Goal: Information Seeking & Learning: Learn about a topic

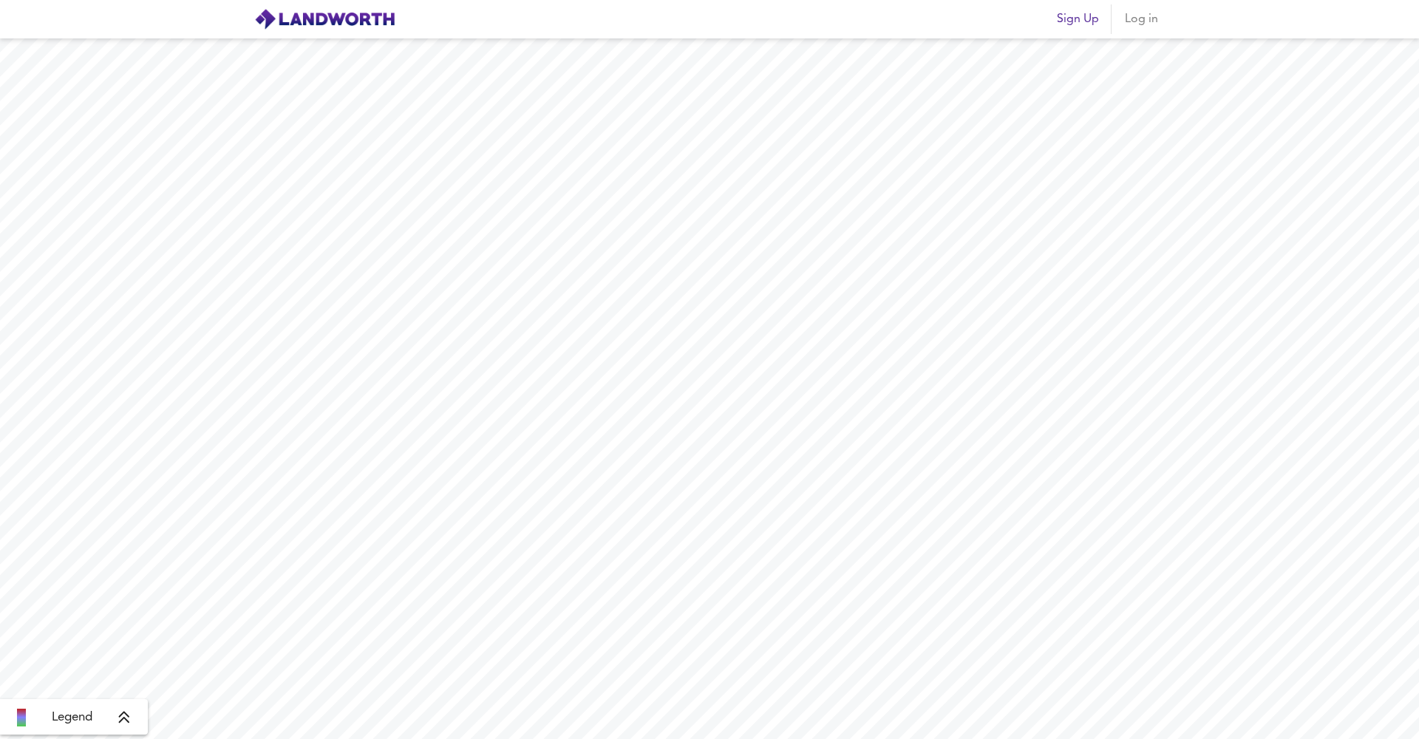
click at [1088, 19] on span "Sign Up" at bounding box center [1078, 19] width 42 height 21
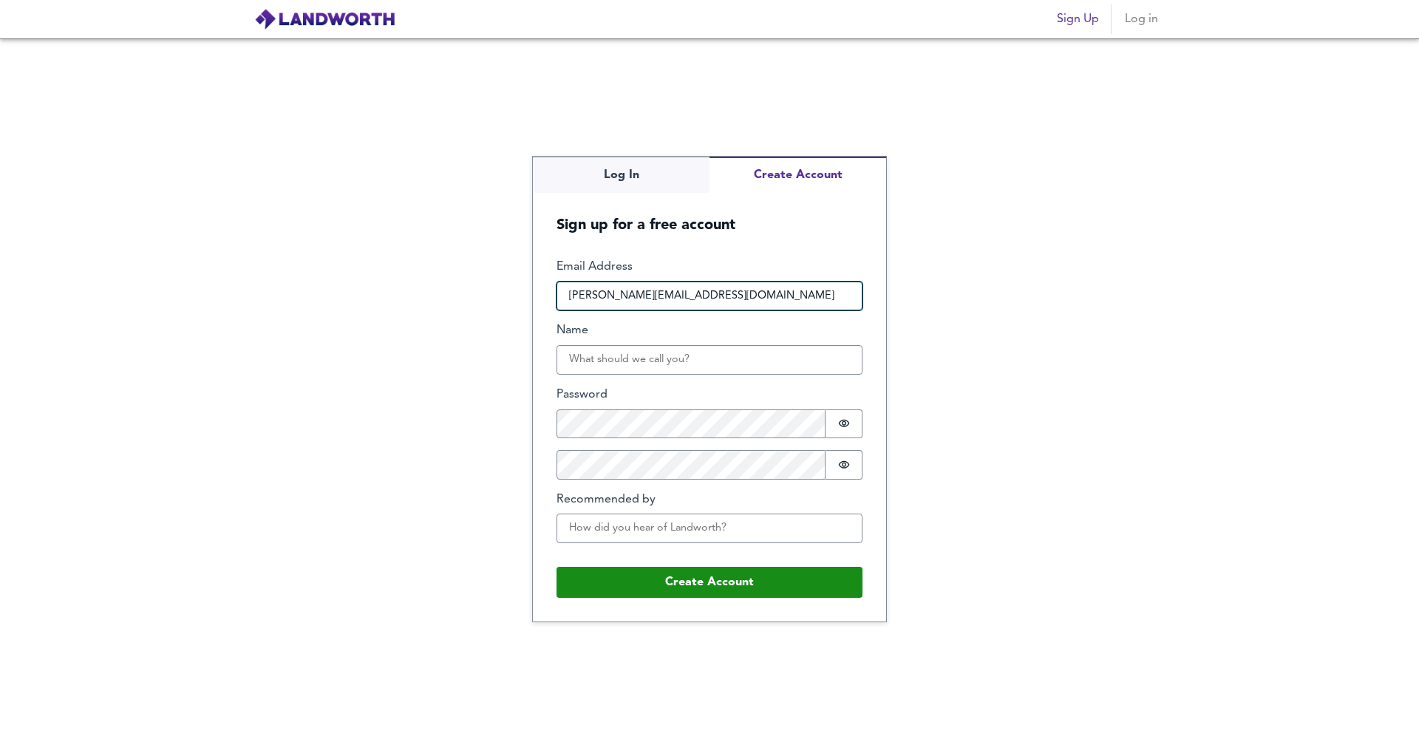
type input "shaun@beaupartners.co.uk"
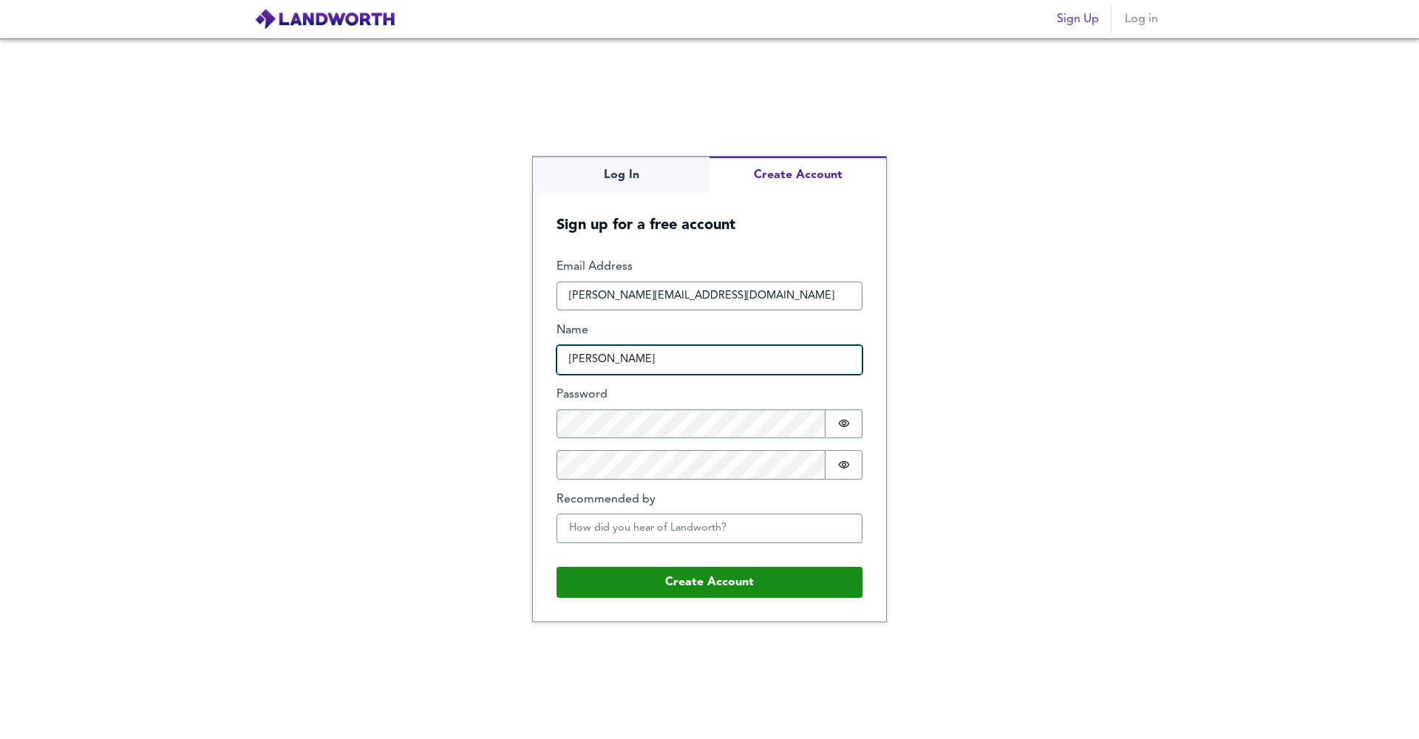
type input "Shaun"
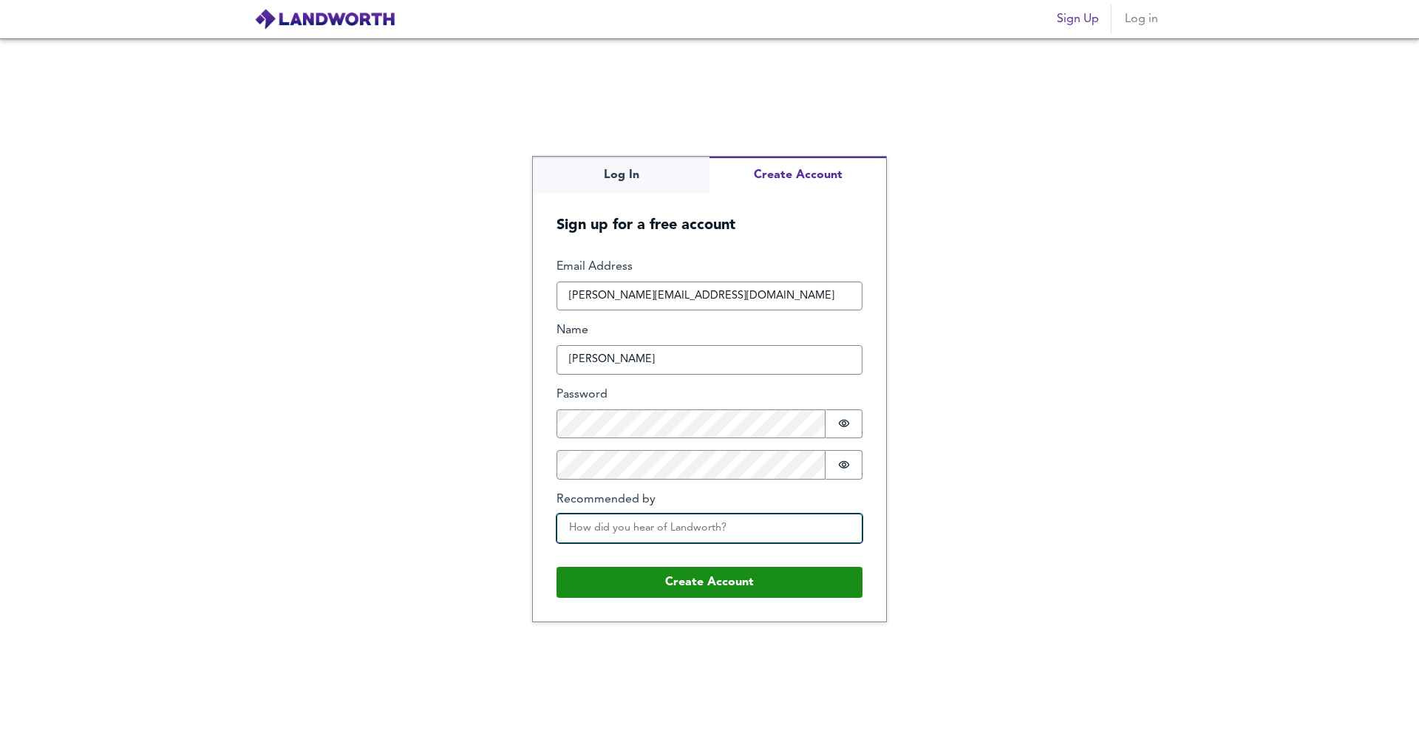
click at [662, 526] on input "Recommended by" at bounding box center [710, 529] width 306 height 30
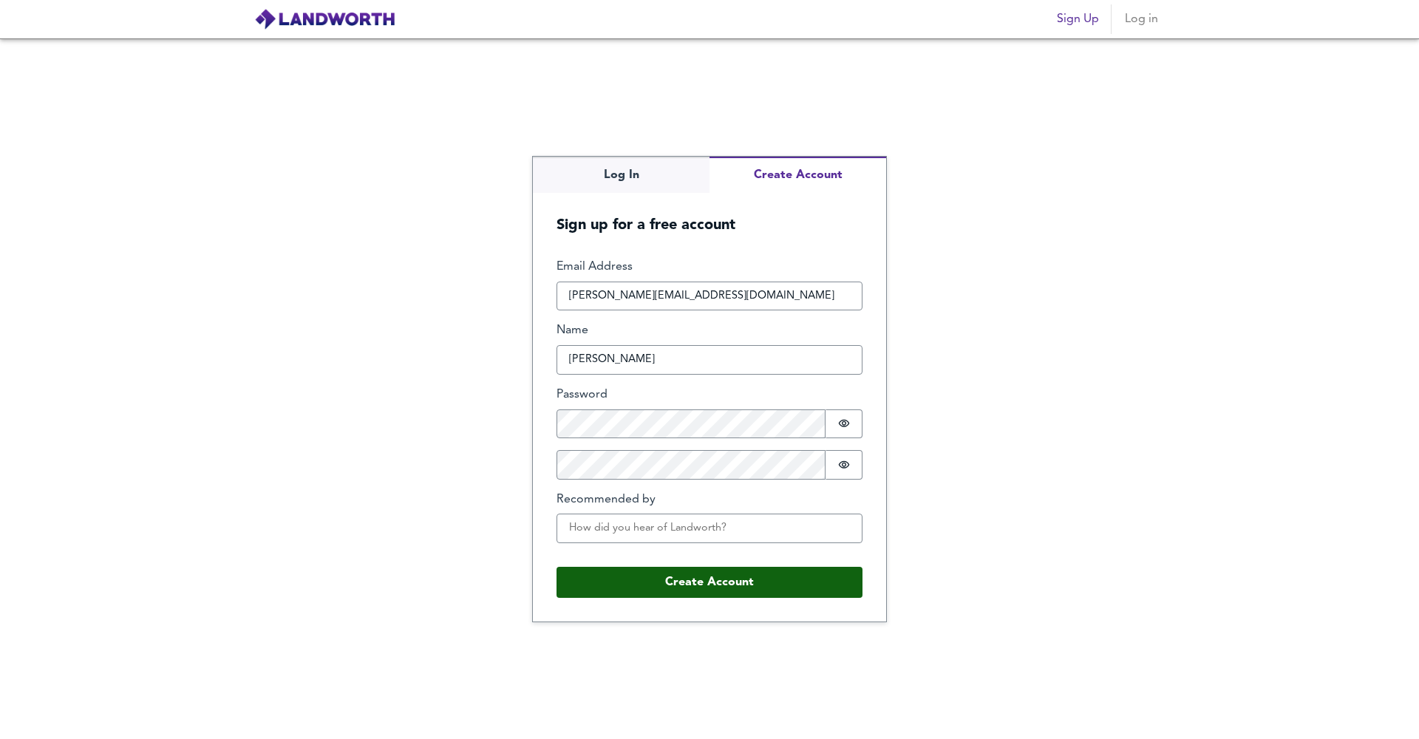
click at [691, 572] on button "Create Account" at bounding box center [710, 582] width 306 height 31
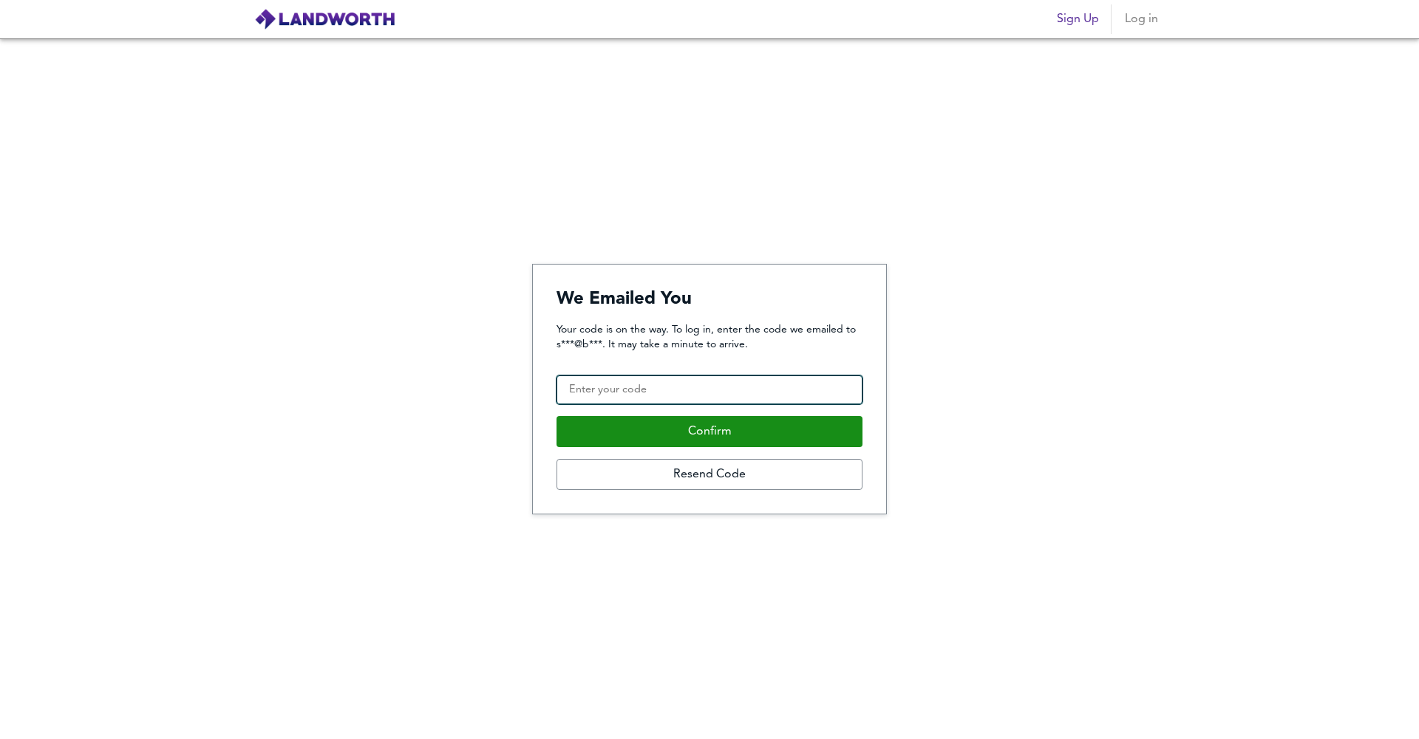
click at [694, 387] on input "Confirmation Code" at bounding box center [710, 391] width 306 height 30
type input "658789"
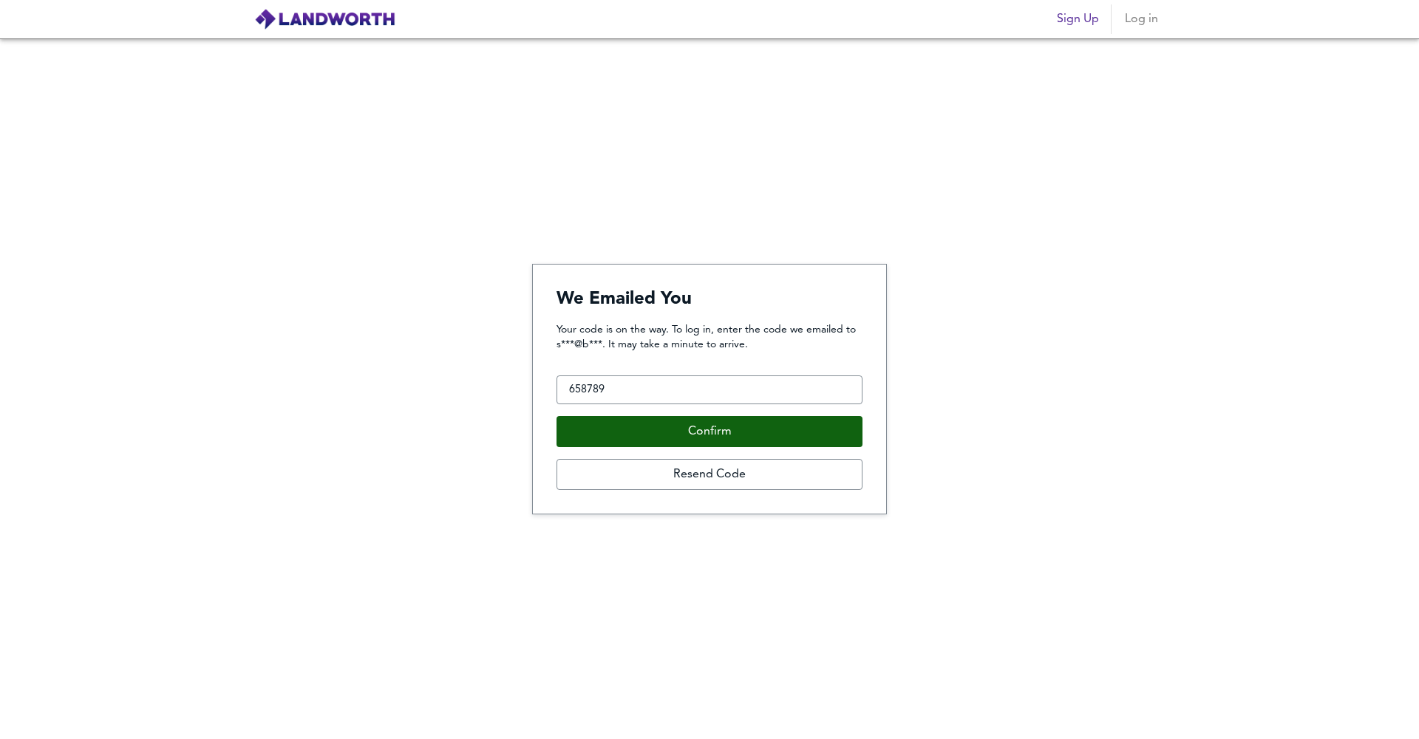
click at [676, 443] on button "Confirm" at bounding box center [710, 431] width 306 height 31
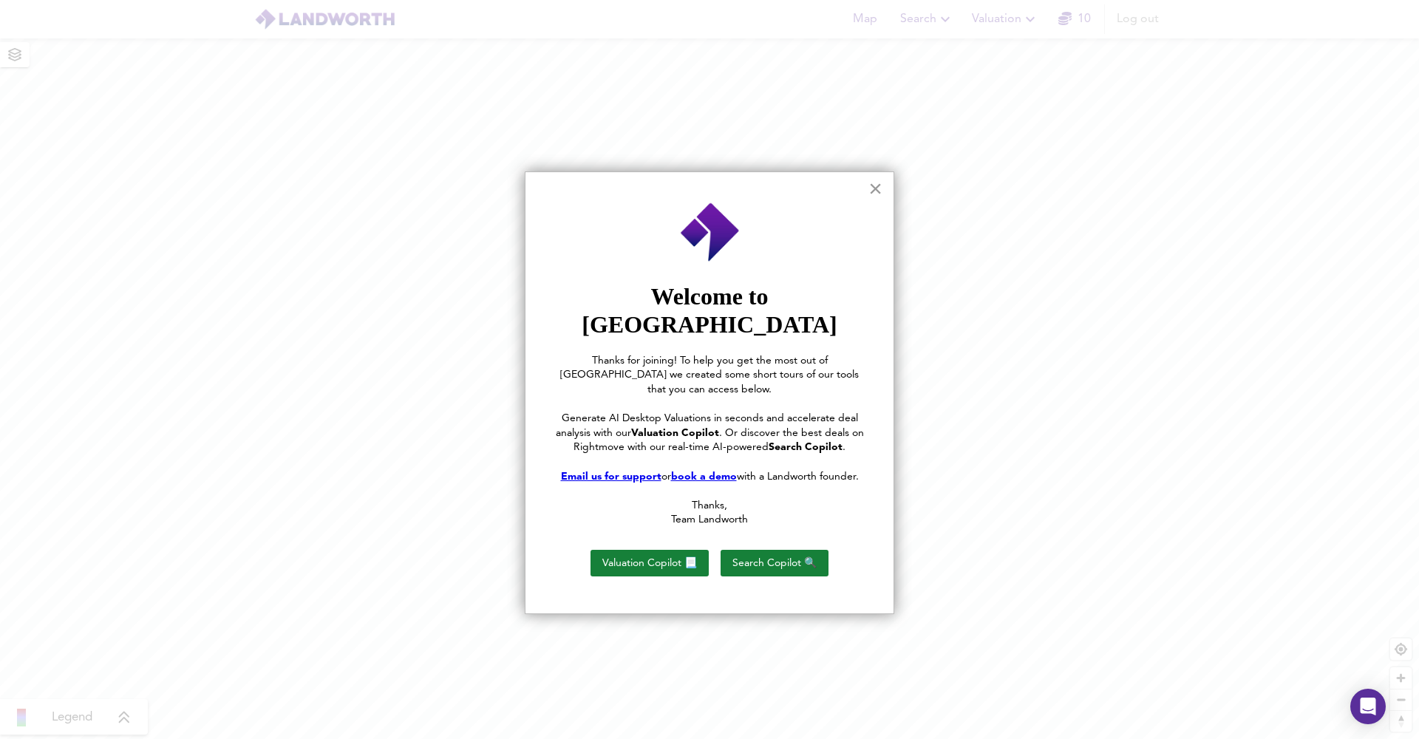
click at [878, 191] on button "×" at bounding box center [876, 189] width 14 height 24
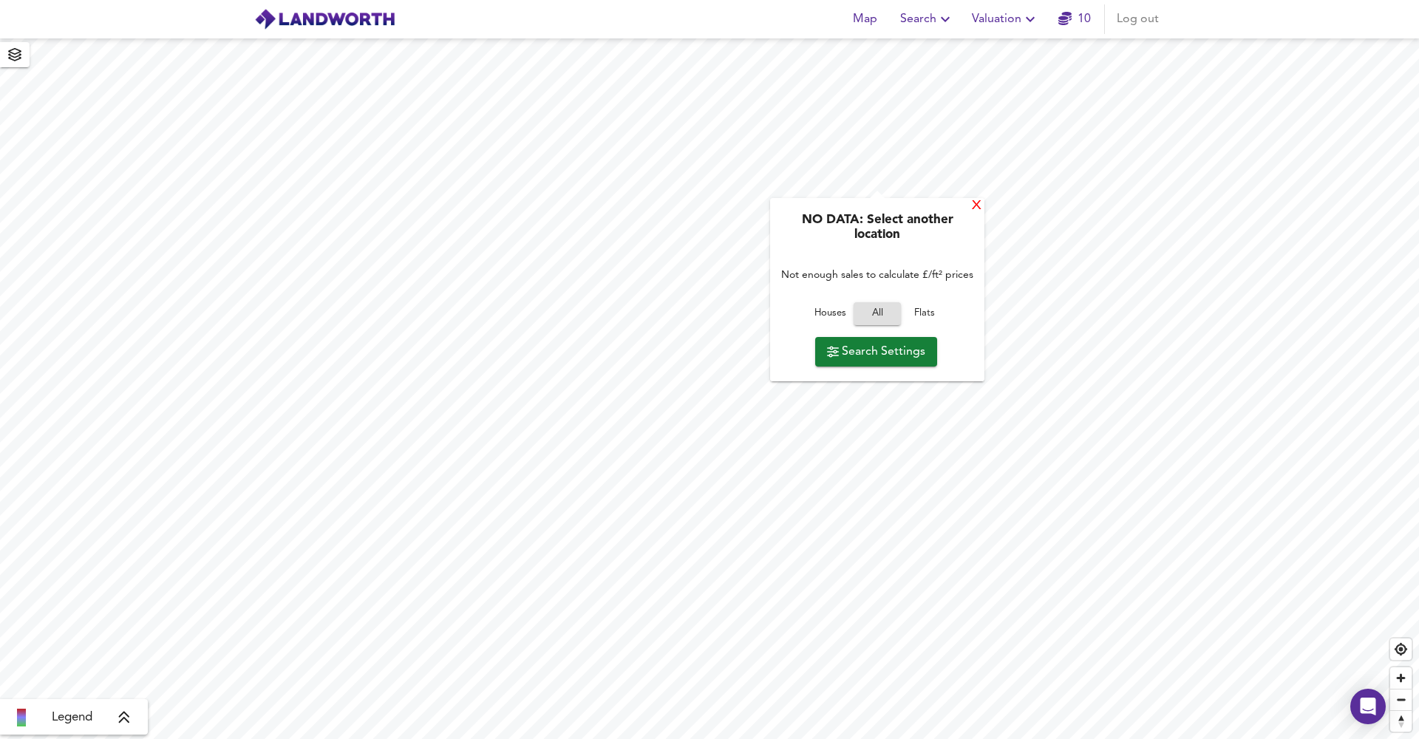
click at [974, 206] on div "X" at bounding box center [977, 206] width 13 height 14
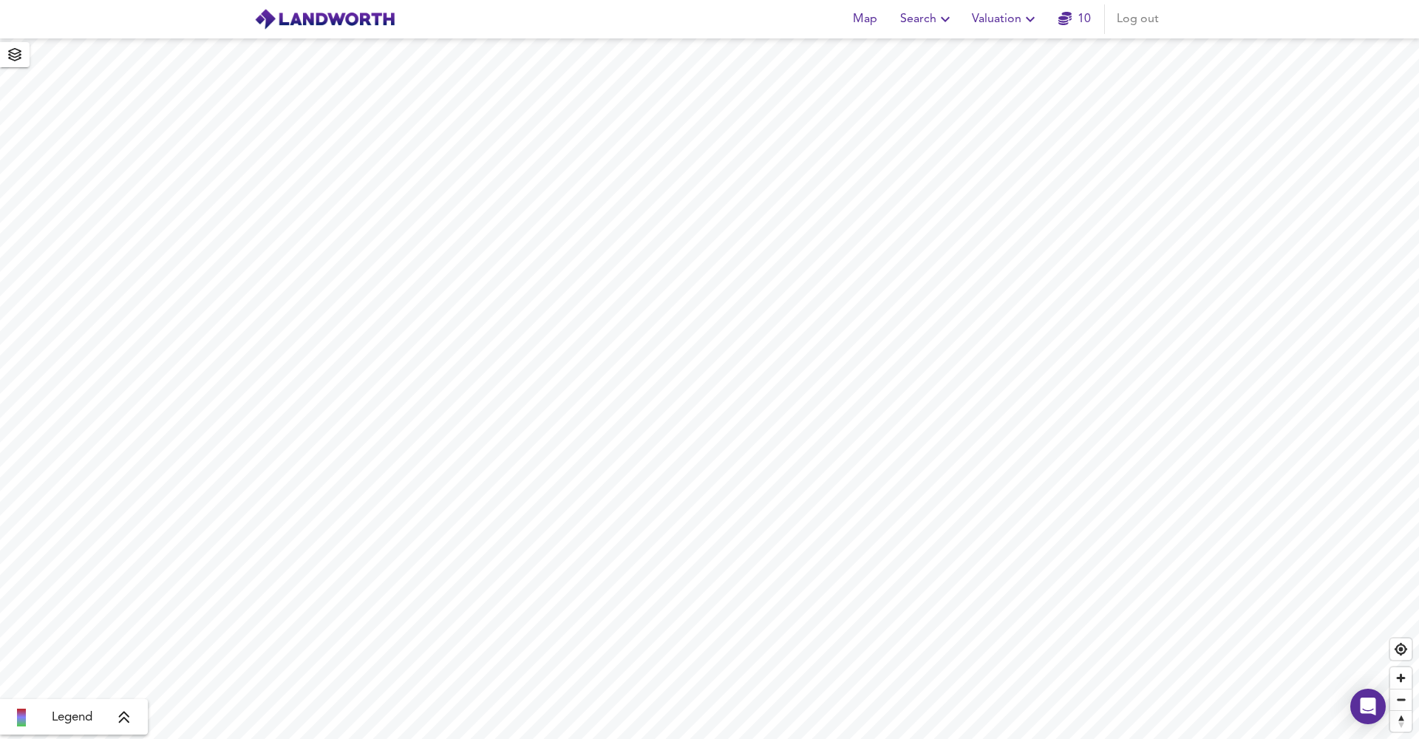
click at [938, 20] on icon "button" at bounding box center [946, 19] width 18 height 18
click at [938, 46] on li "New Search" at bounding box center [928, 53] width 146 height 27
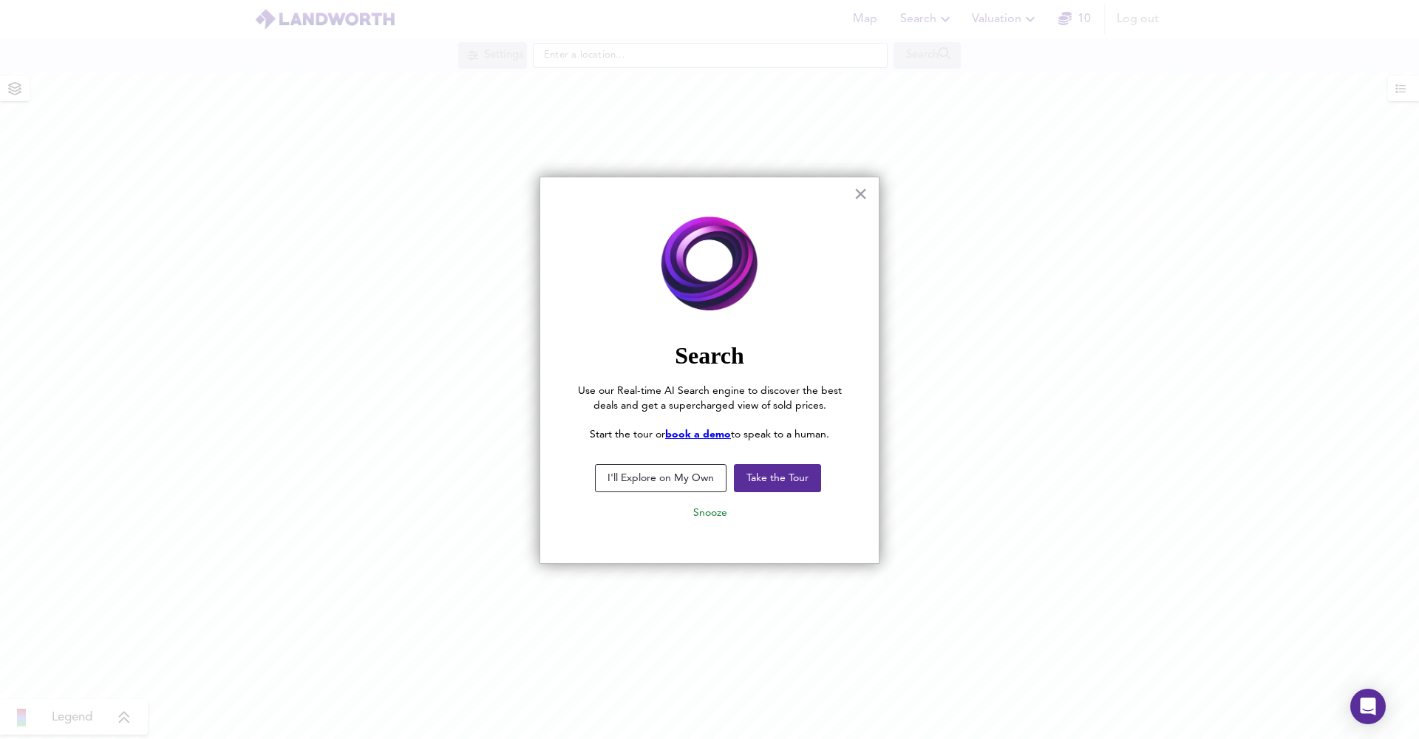
click at [793, 49] on div at bounding box center [709, 369] width 1419 height 739
click at [858, 197] on button "×" at bounding box center [861, 194] width 14 height 24
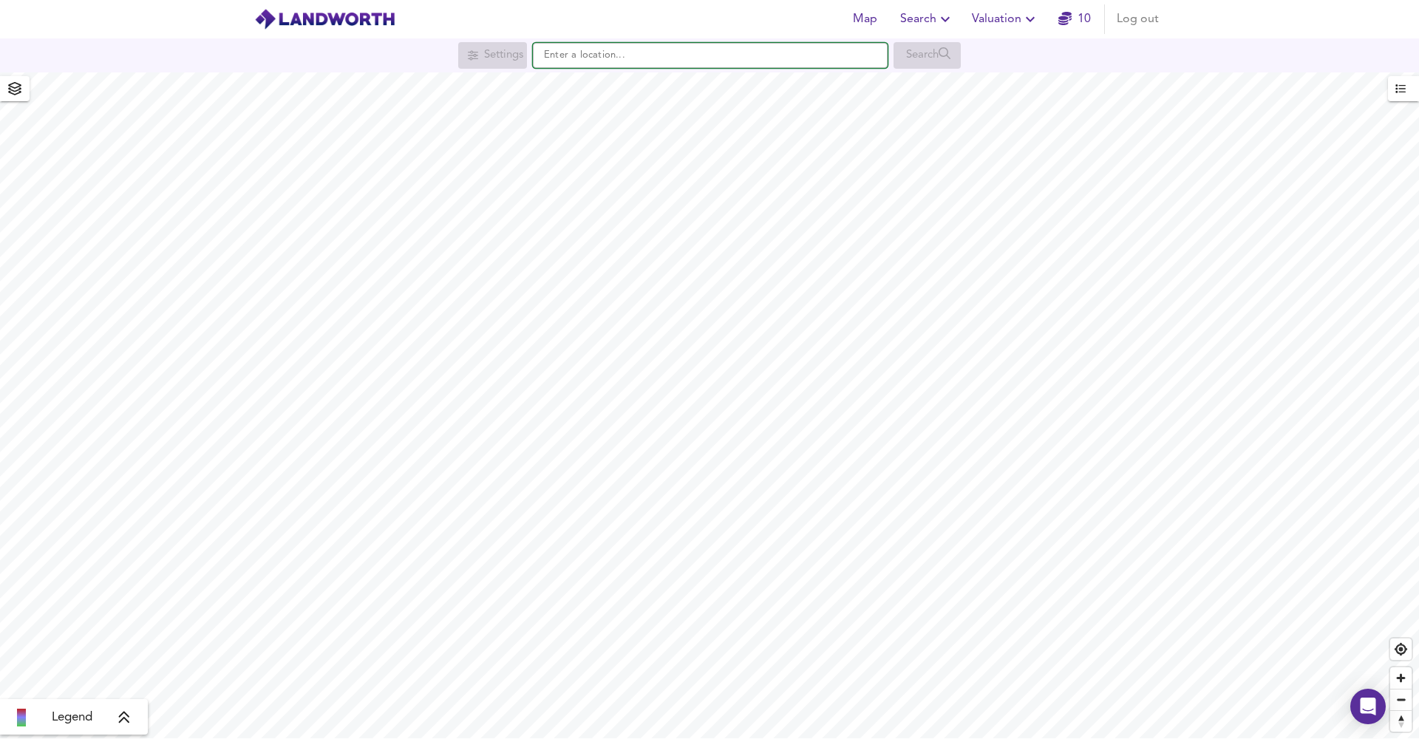
click at [790, 58] on input "text" at bounding box center [710, 55] width 355 height 25
click at [639, 61] on input "text" at bounding box center [710, 55] width 355 height 25
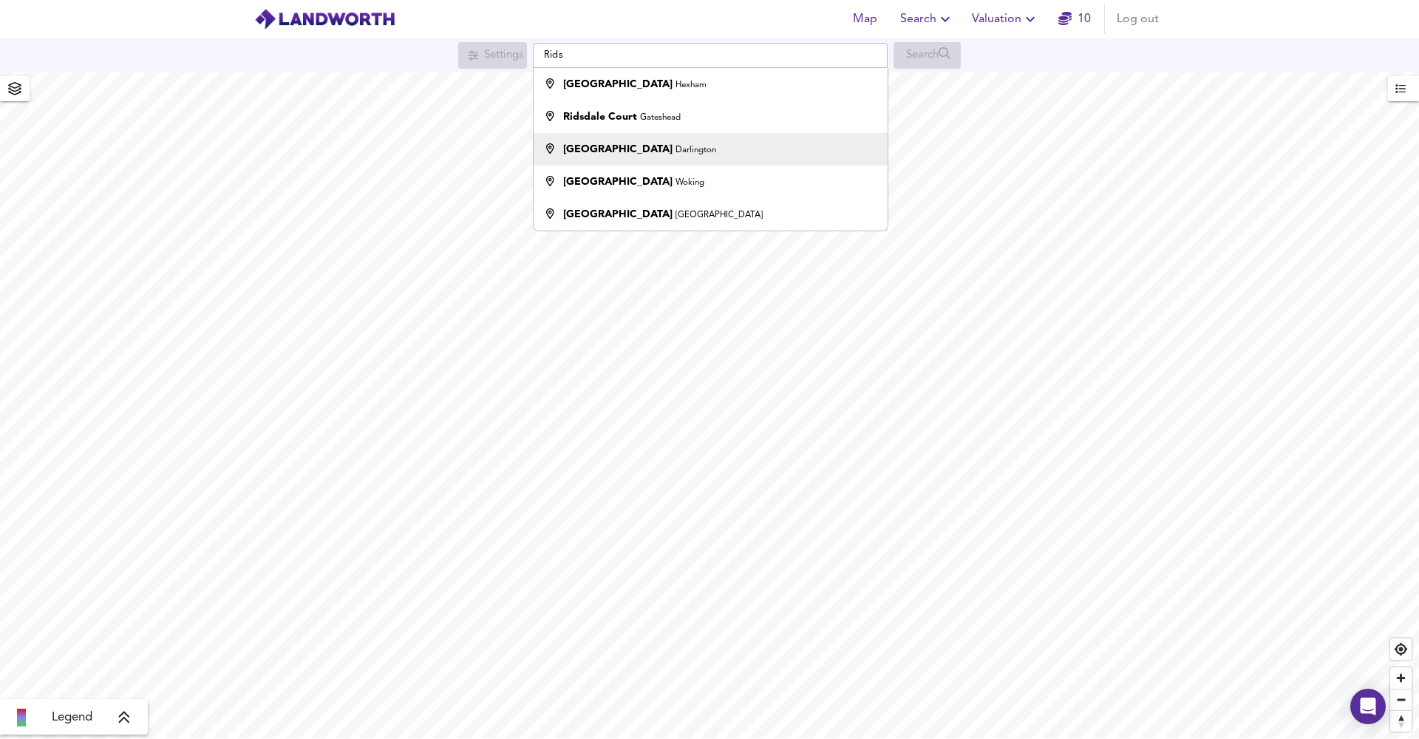
click at [644, 143] on div "[GEOGRAPHIC_DATA]" at bounding box center [639, 149] width 153 height 15
type input "[GEOGRAPHIC_DATA], [GEOGRAPHIC_DATA]"
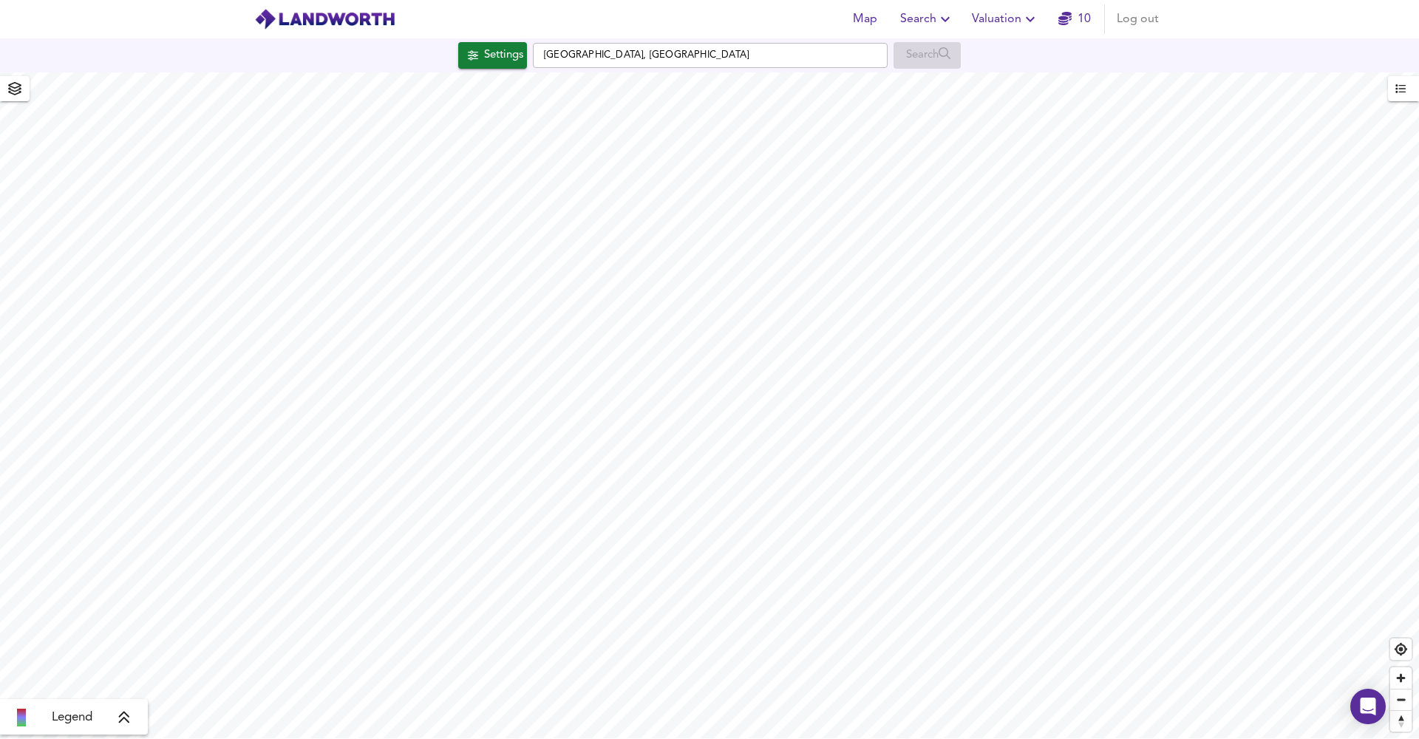
checkbox input "false"
checkbox input "true"
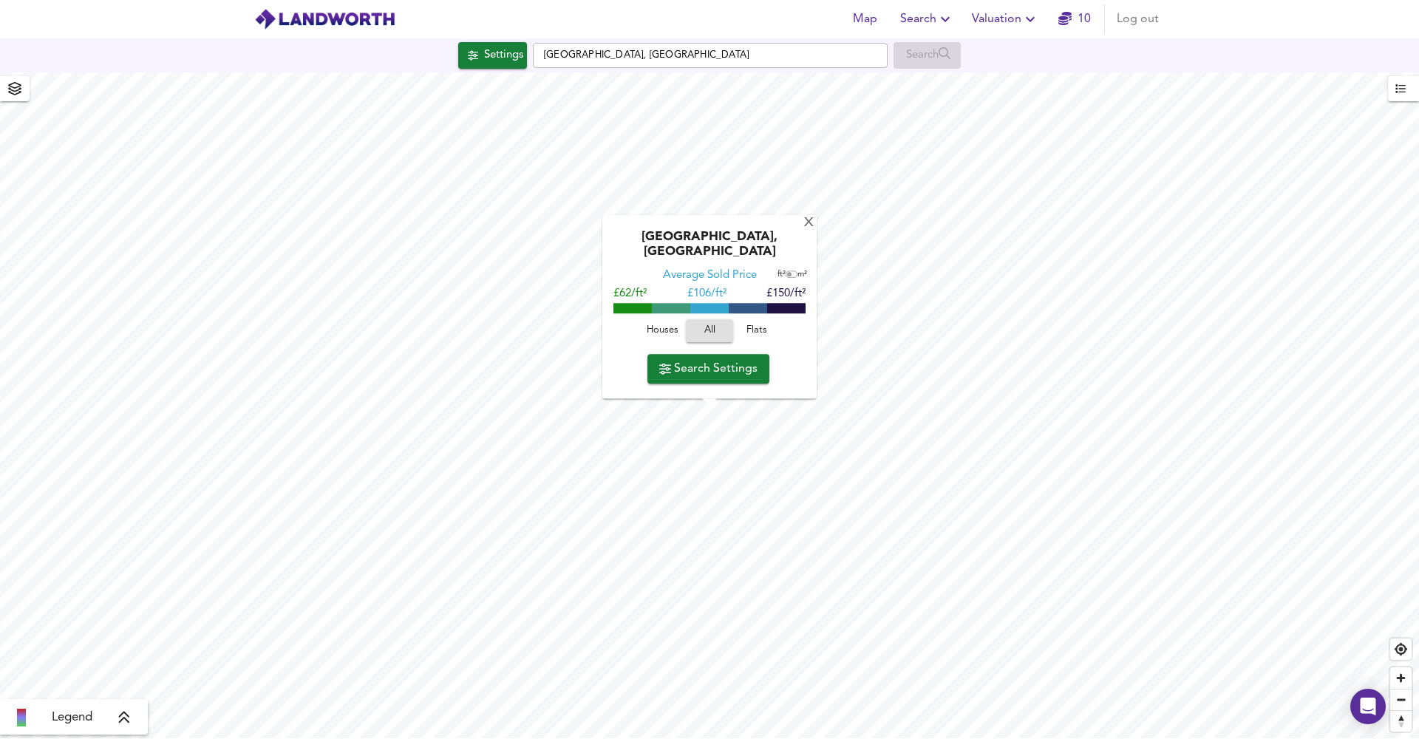
click at [728, 363] on span "Search Settings" at bounding box center [708, 369] width 98 height 21
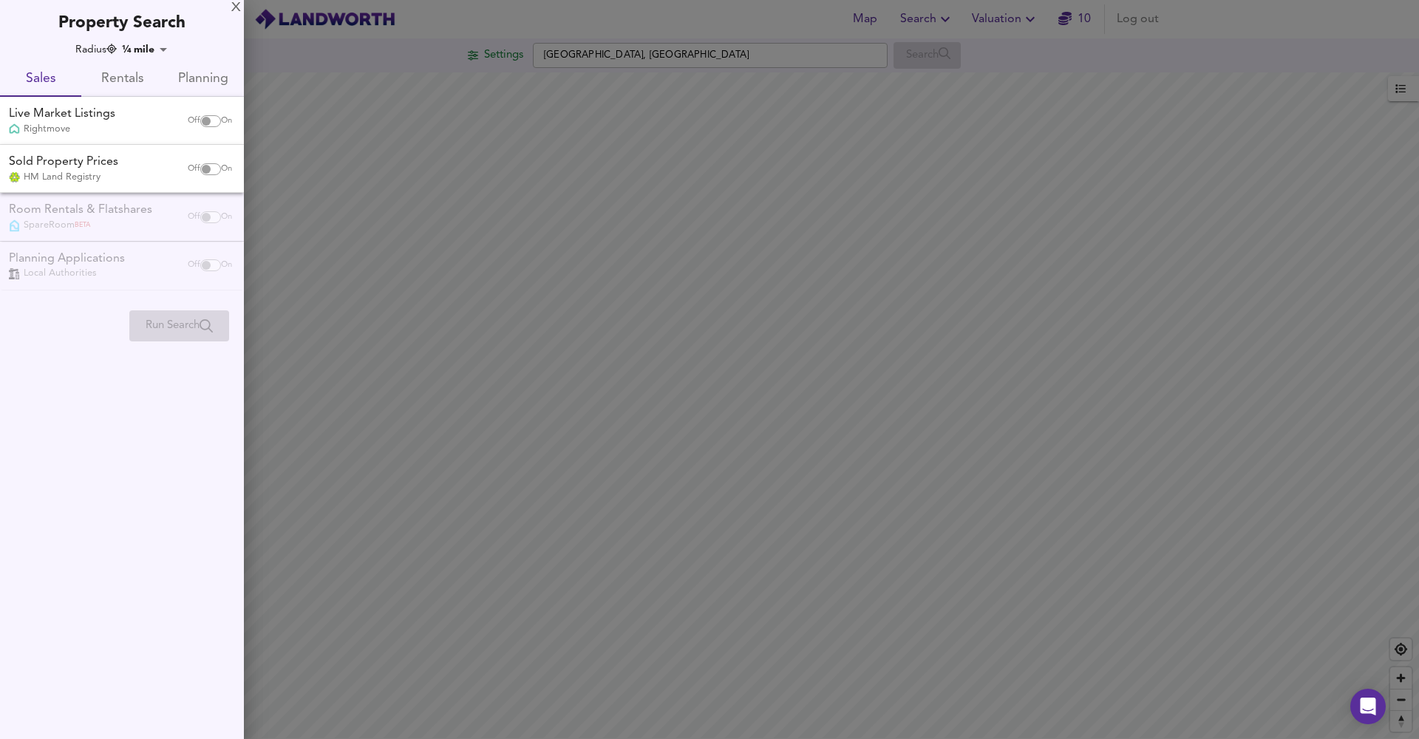
click at [197, 121] on input "checkbox" at bounding box center [206, 121] width 35 height 12
checkbox input "true"
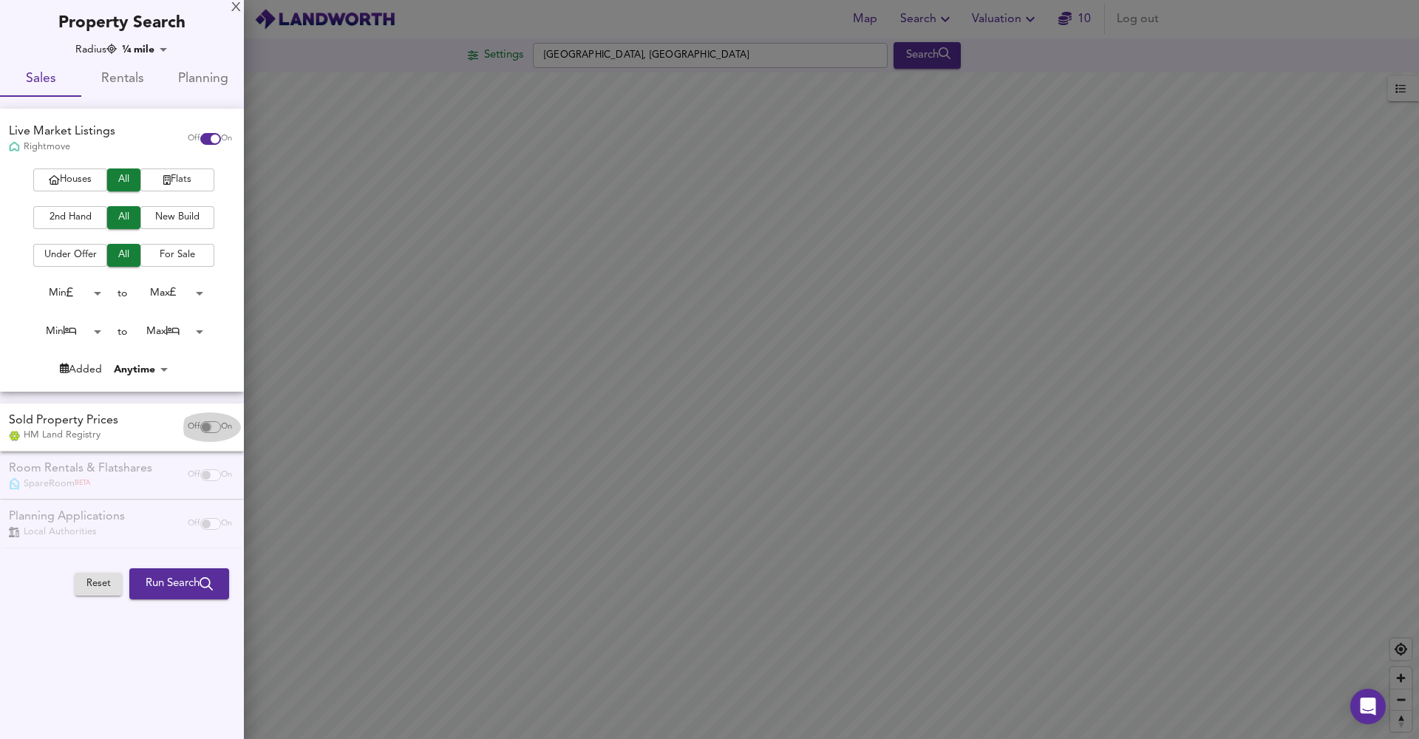
click at [203, 428] on input "checkbox" at bounding box center [206, 427] width 35 height 12
checkbox input "true"
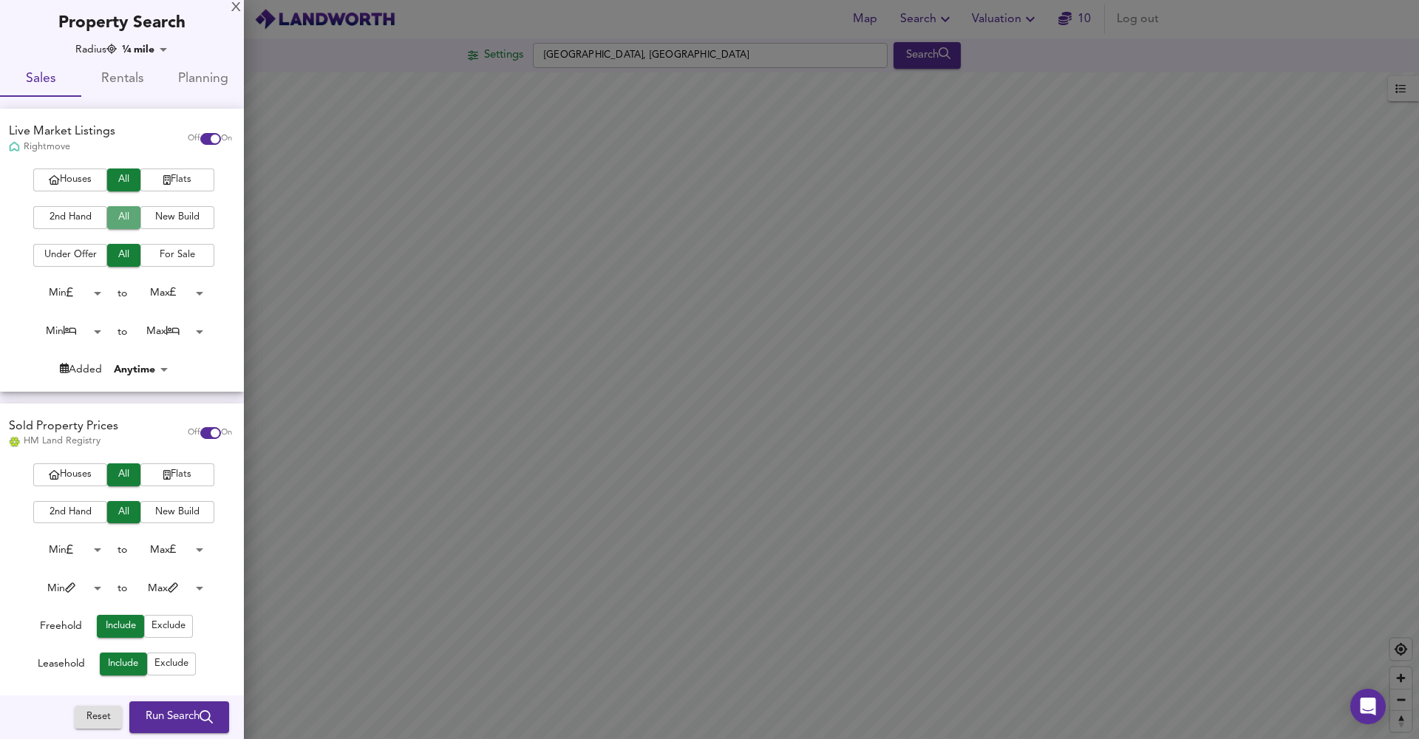
click at [126, 223] on span "All" at bounding box center [124, 217] width 18 height 17
click at [84, 214] on span "2nd Hand" at bounding box center [70, 217] width 59 height 17
click at [133, 212] on button "All" at bounding box center [123, 217] width 33 height 23
click at [159, 249] on span "For Sale" at bounding box center [177, 255] width 59 height 17
click at [121, 251] on span "All" at bounding box center [124, 255] width 18 height 17
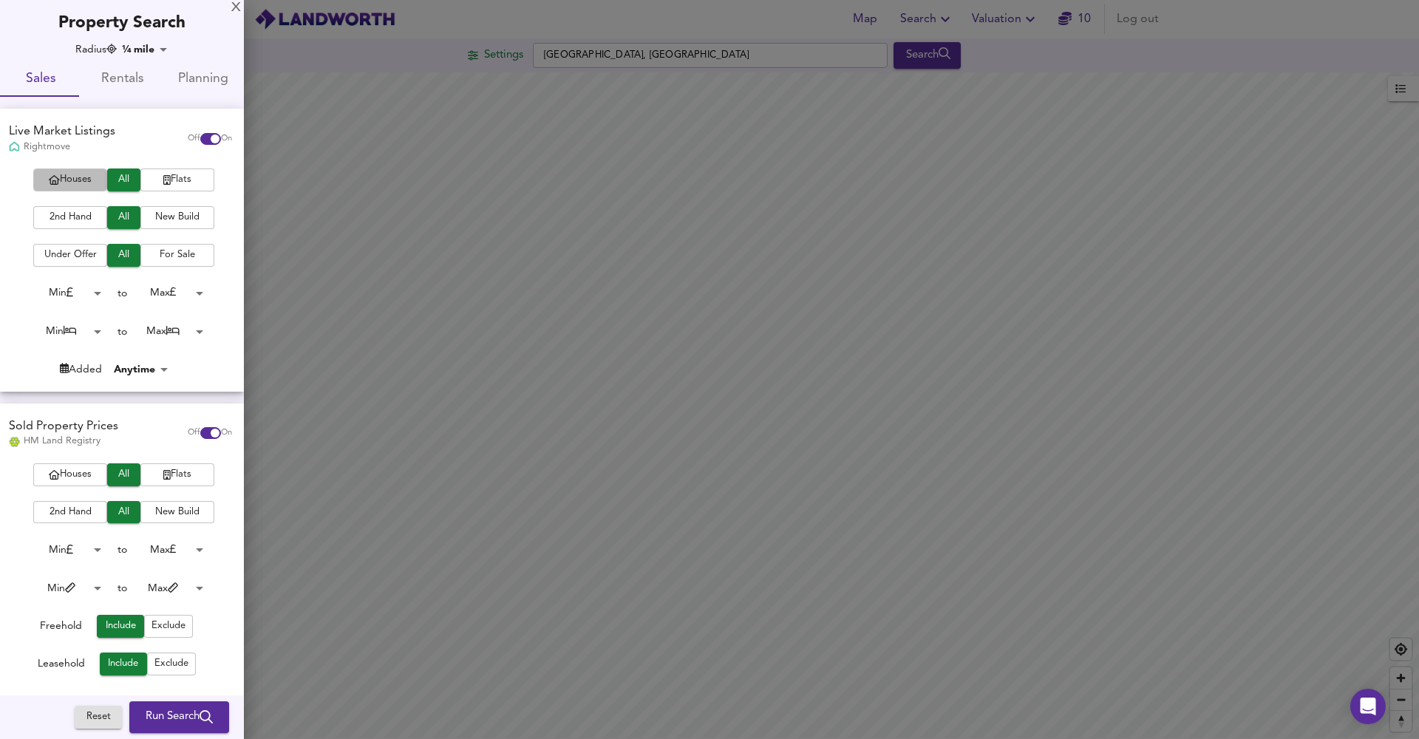
click at [85, 181] on span "Houses" at bounding box center [70, 180] width 59 height 17
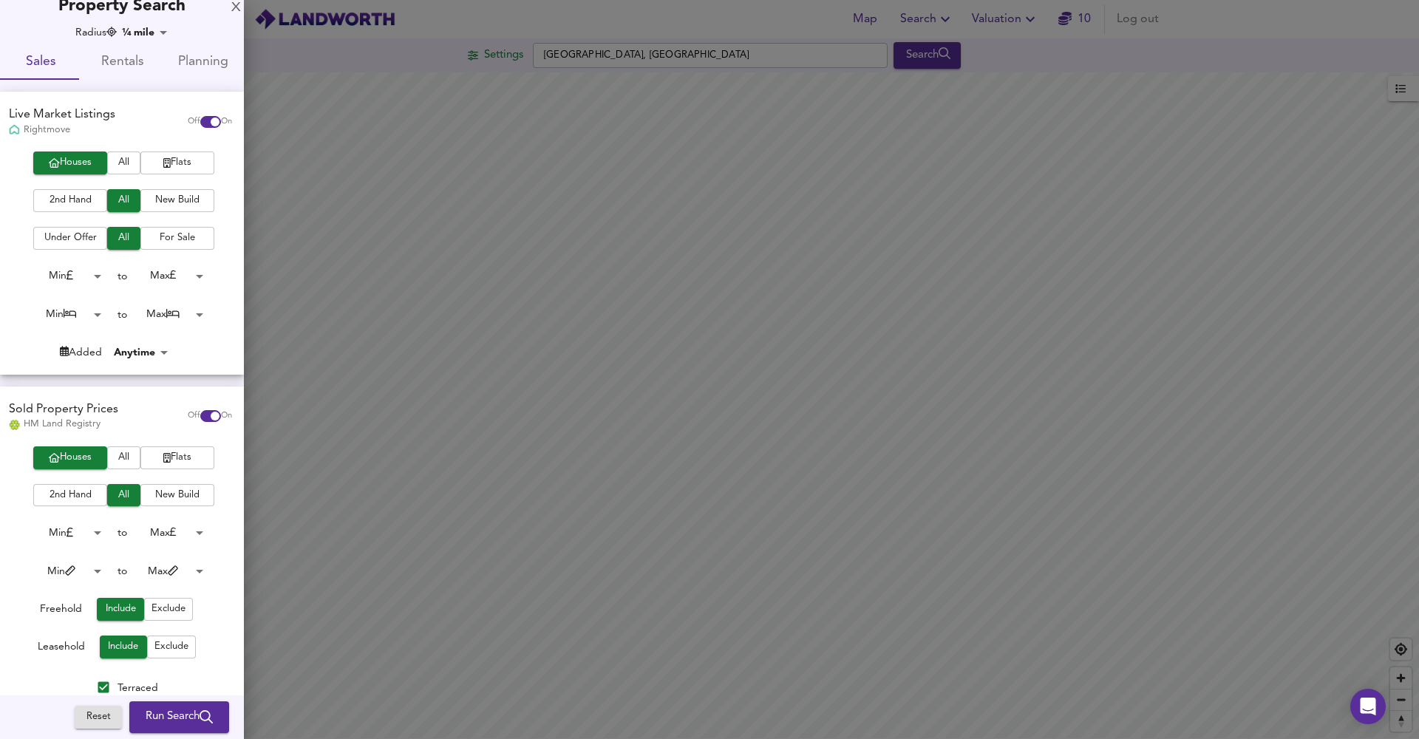
scroll to position [20, 0]
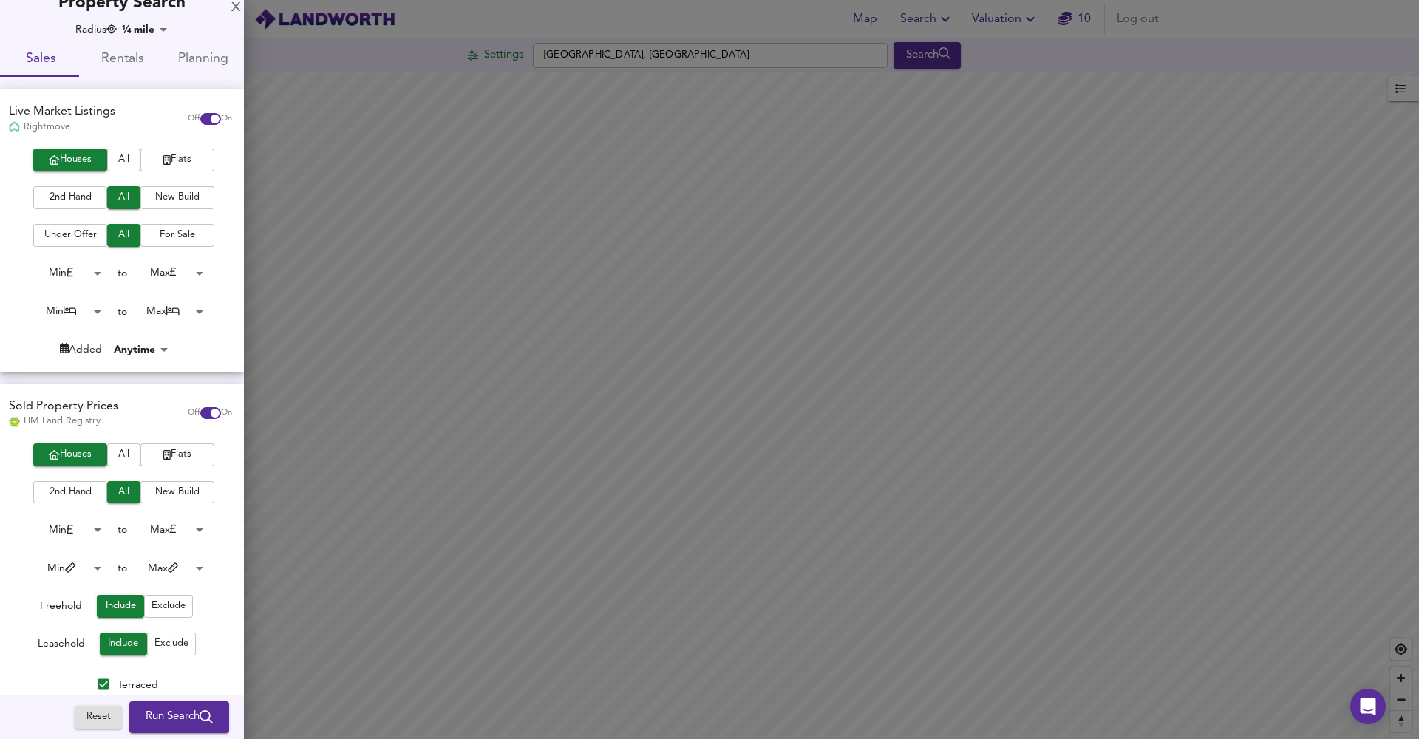
click at [83, 201] on span "2nd Hand" at bounding box center [70, 197] width 59 height 17
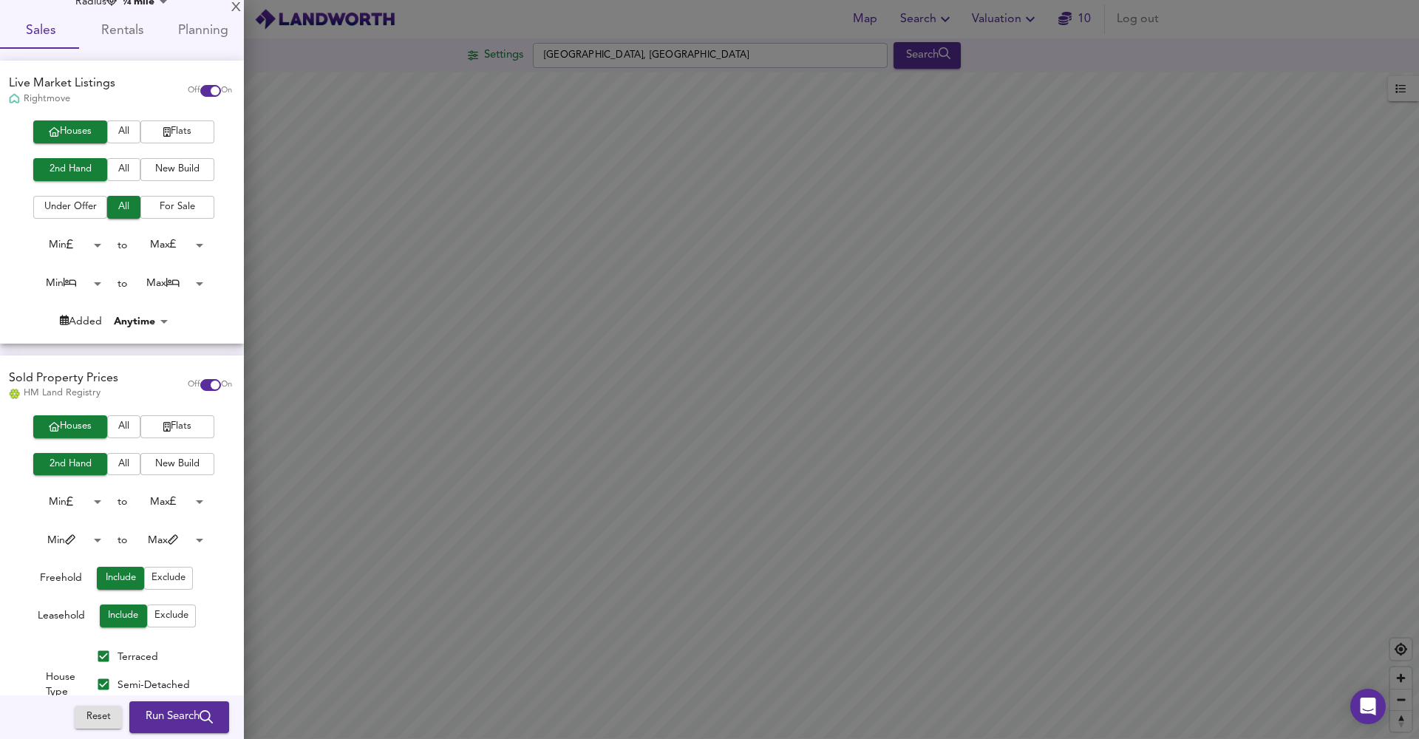
scroll to position [143, 0]
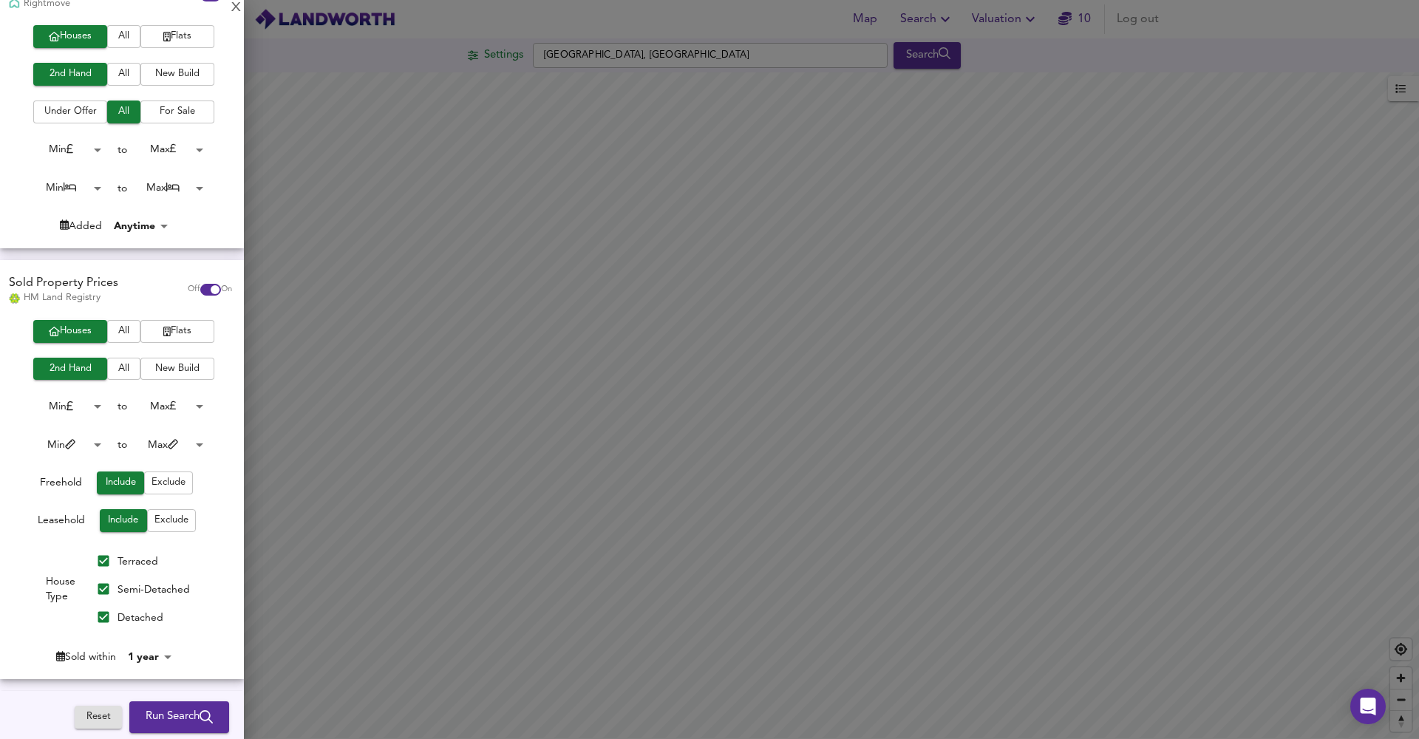
click at [151, 509] on button "Exclude" at bounding box center [171, 520] width 49 height 23
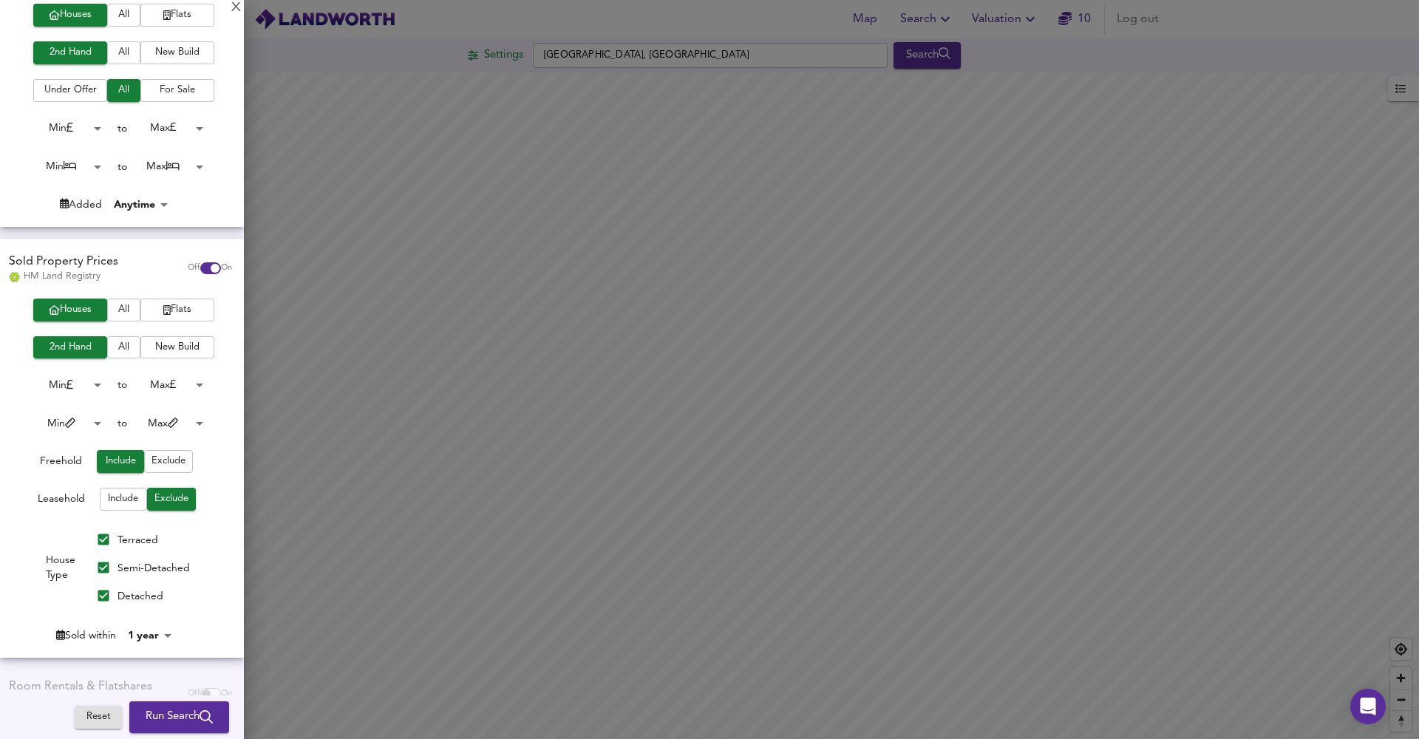
scroll to position [216, 0]
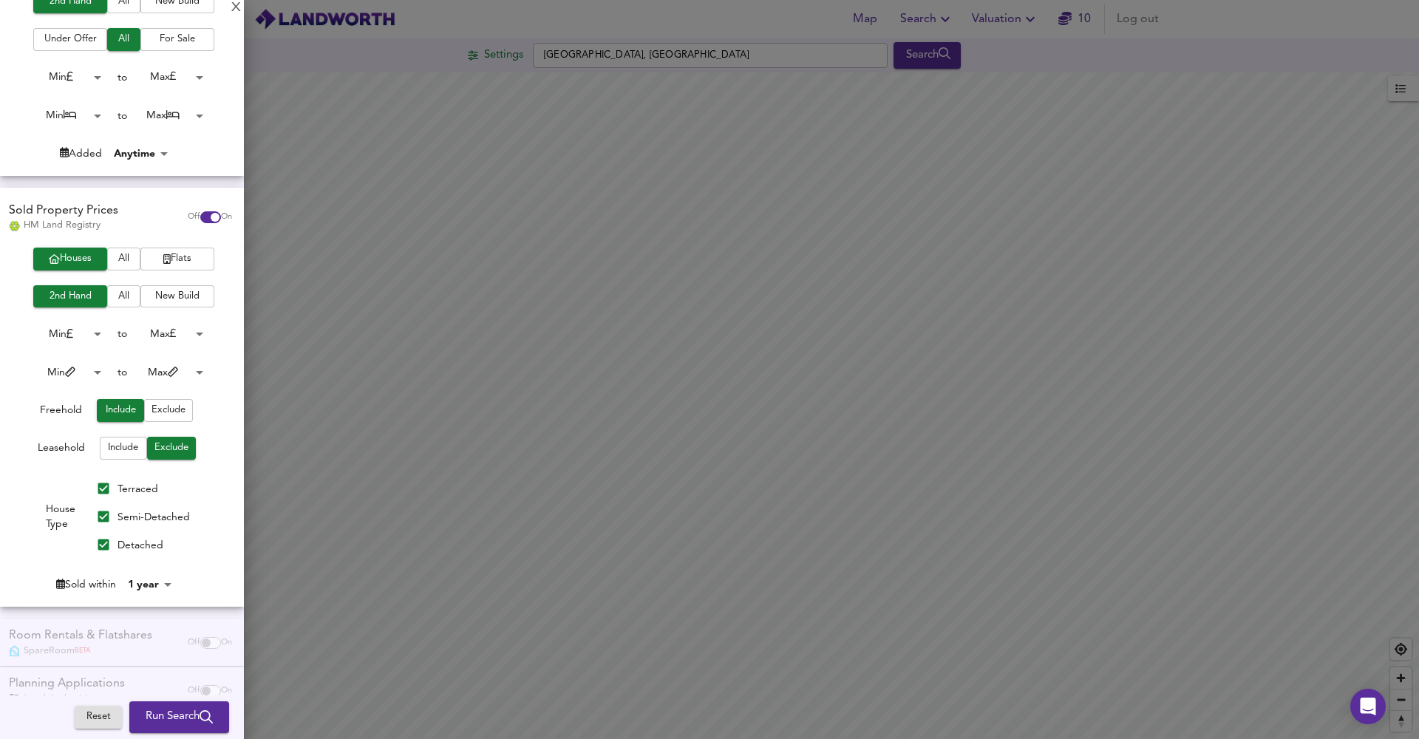
click at [106, 537] on input "Detached" at bounding box center [103, 545] width 28 height 28
checkbox input "false"
click at [68, 109] on body "Map Search Valuation 10 Log out Settings [GEOGRAPHIC_DATA] Search Legend UK Ave…" at bounding box center [709, 369] width 1419 height 739
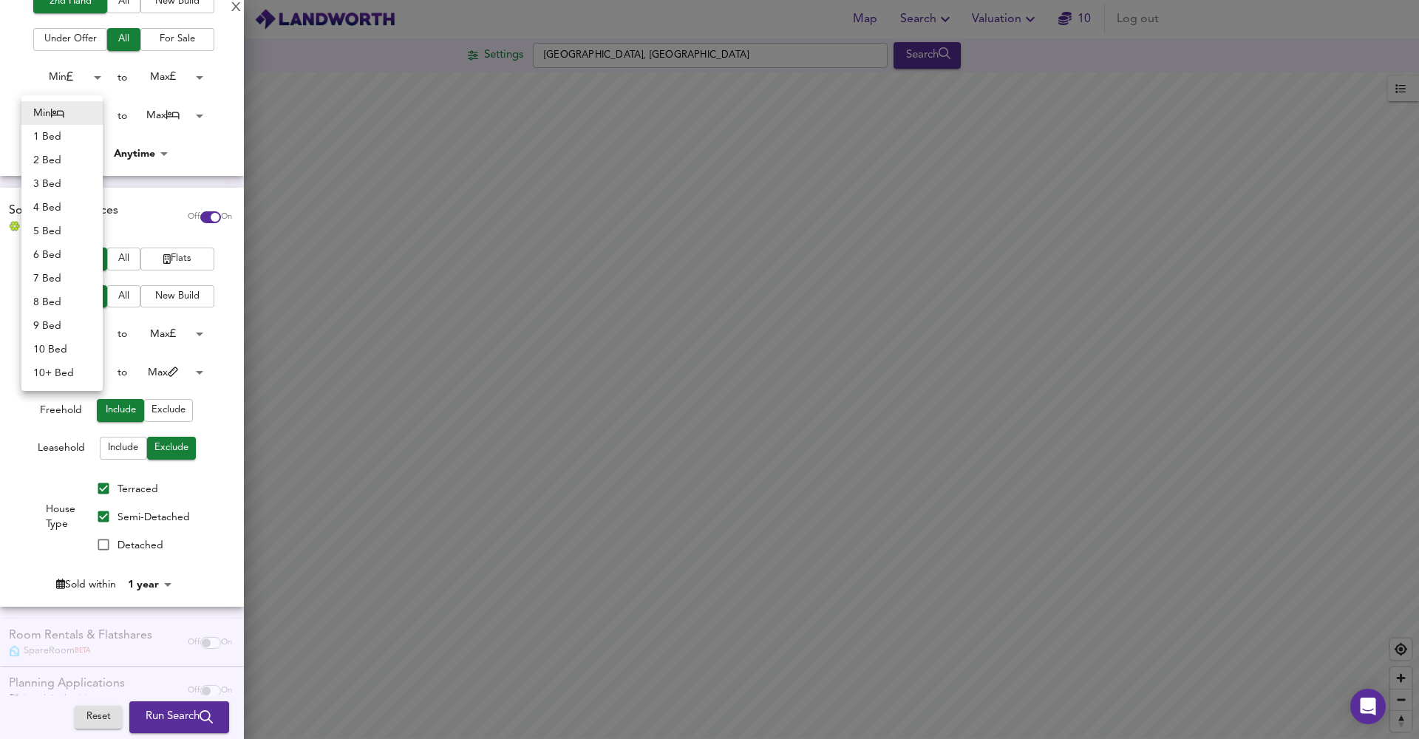
click at [65, 156] on li "2 Bed" at bounding box center [61, 161] width 81 height 24
type input "2"
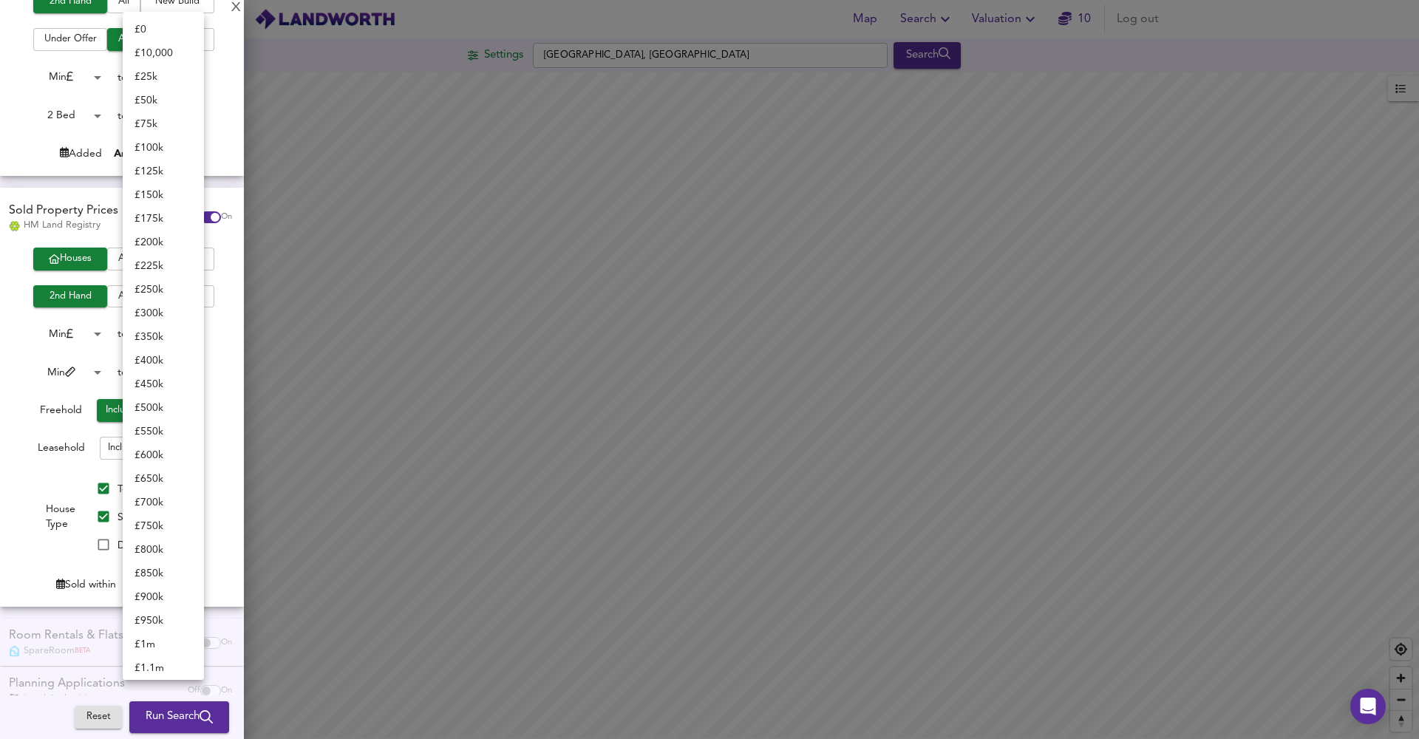
click at [201, 72] on body "Map Search Valuation 10 Log out Settings [GEOGRAPHIC_DATA] Search Legend UK Ave…" at bounding box center [709, 369] width 1419 height 739
click at [166, 212] on li "£ 175k" at bounding box center [163, 219] width 81 height 24
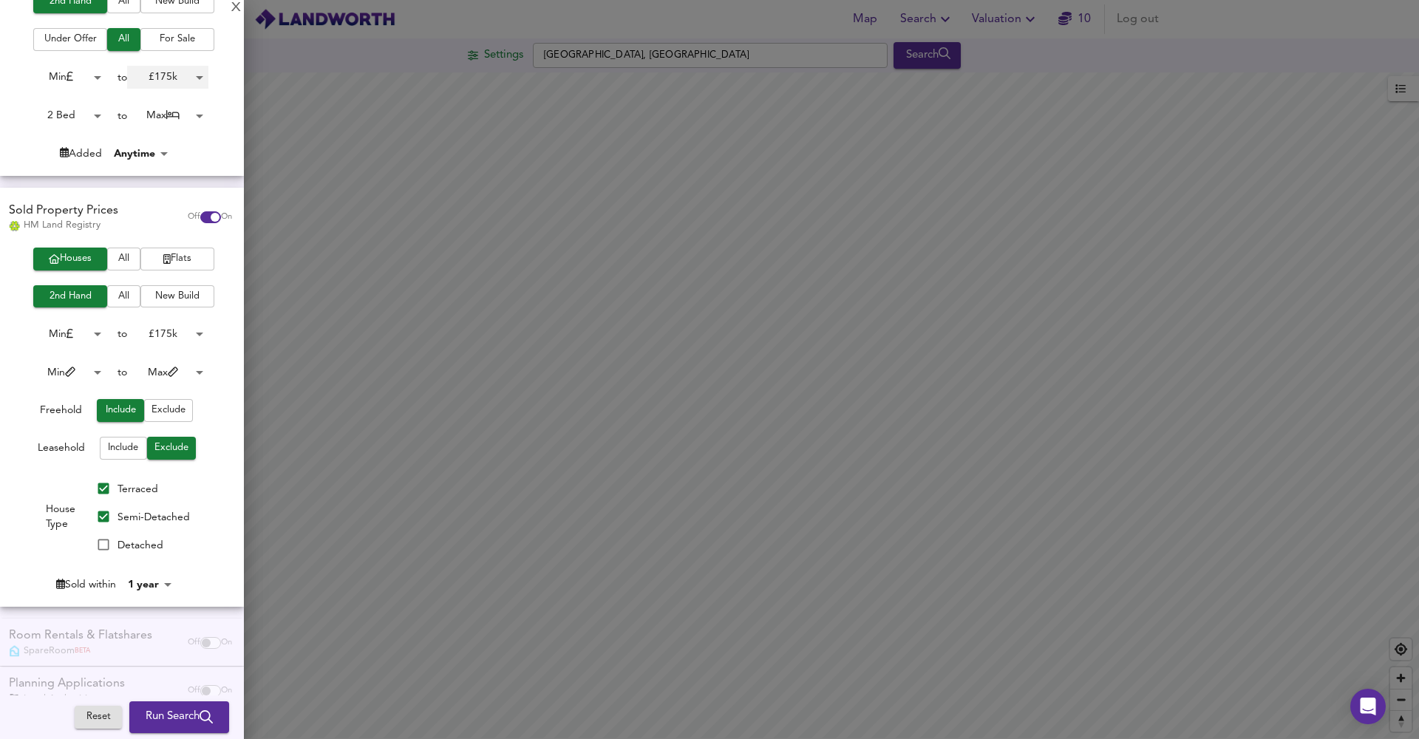
type input "175000"
click at [168, 584] on body "Map Search Valuation 10 Log out Settings [GEOGRAPHIC_DATA] Search Legend UK Ave…" at bounding box center [709, 369] width 1419 height 739
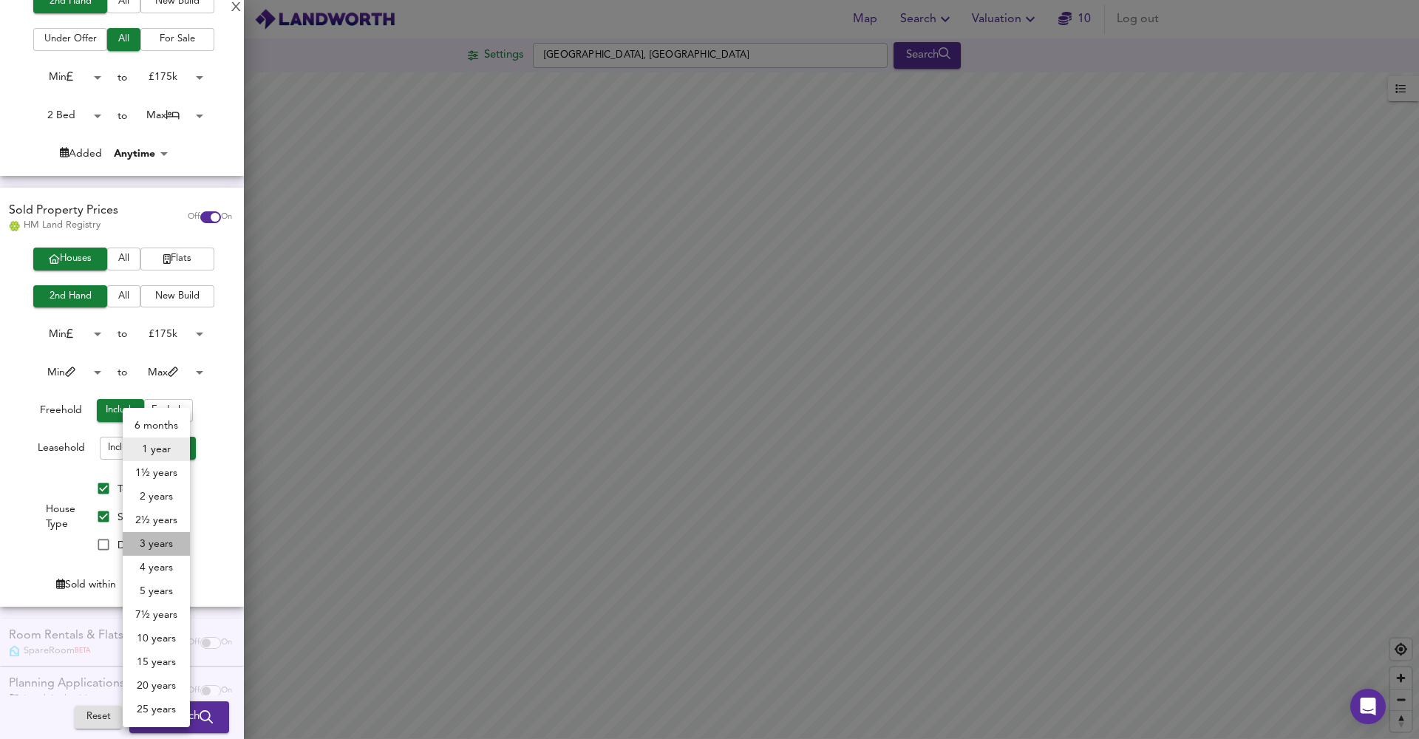
click at [166, 539] on li "3 years" at bounding box center [156, 544] width 67 height 24
type input "36"
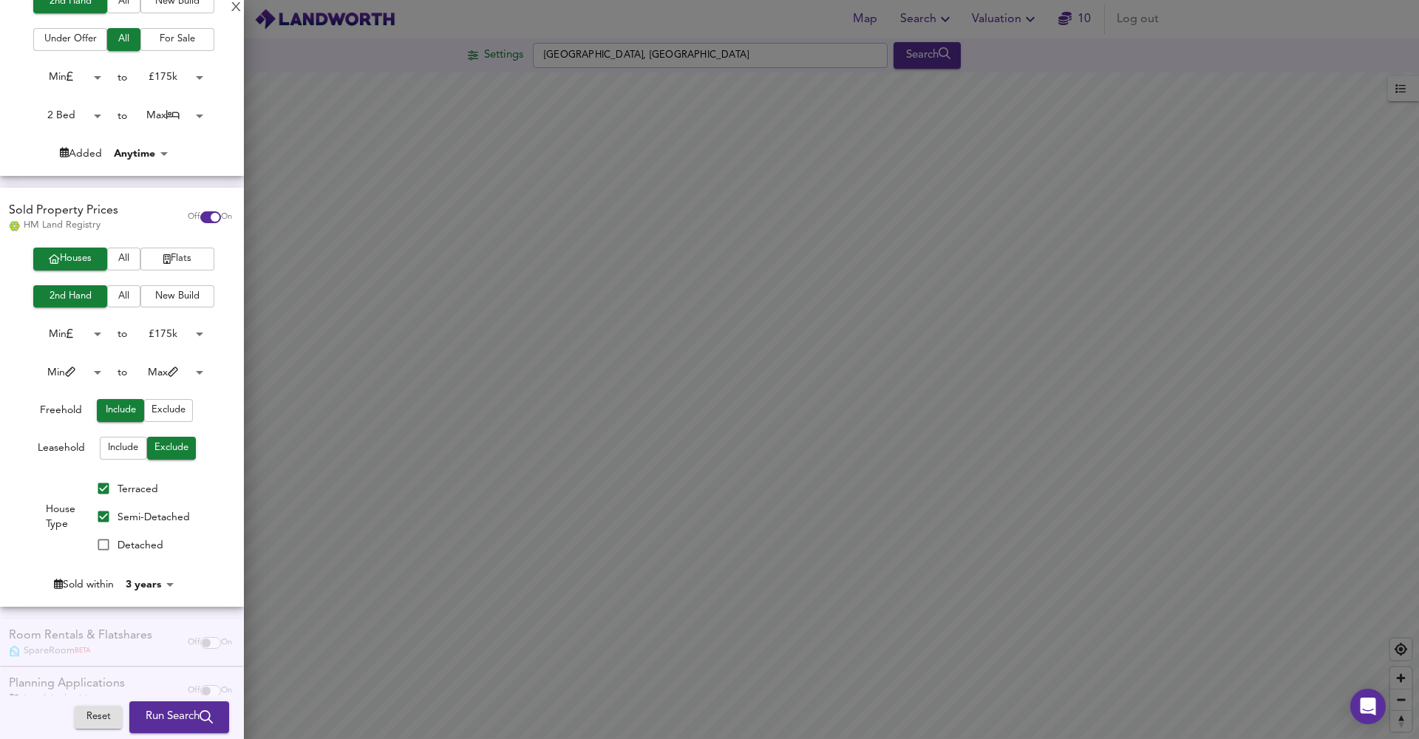
click at [170, 708] on button "Run Search" at bounding box center [179, 717] width 100 height 31
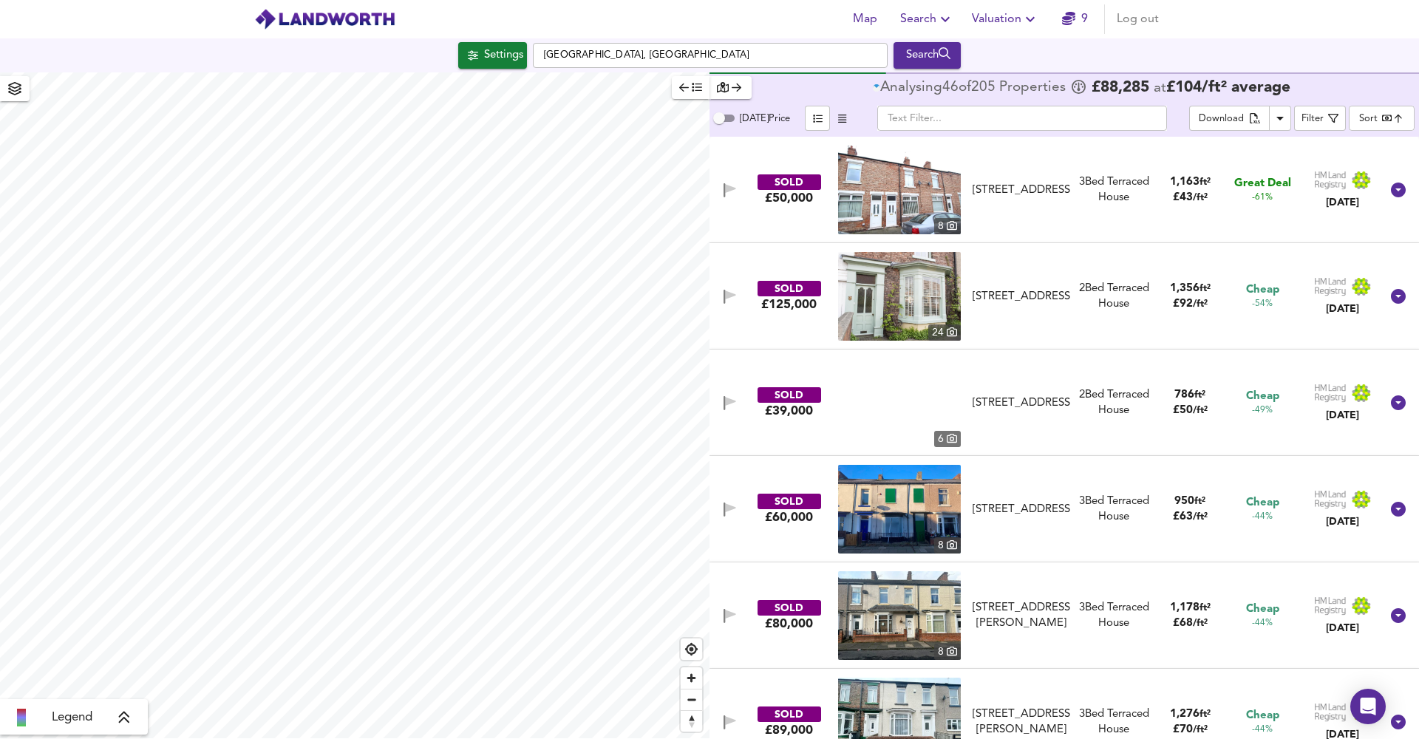
click at [1024, 19] on icon "button" at bounding box center [1031, 19] width 18 height 18
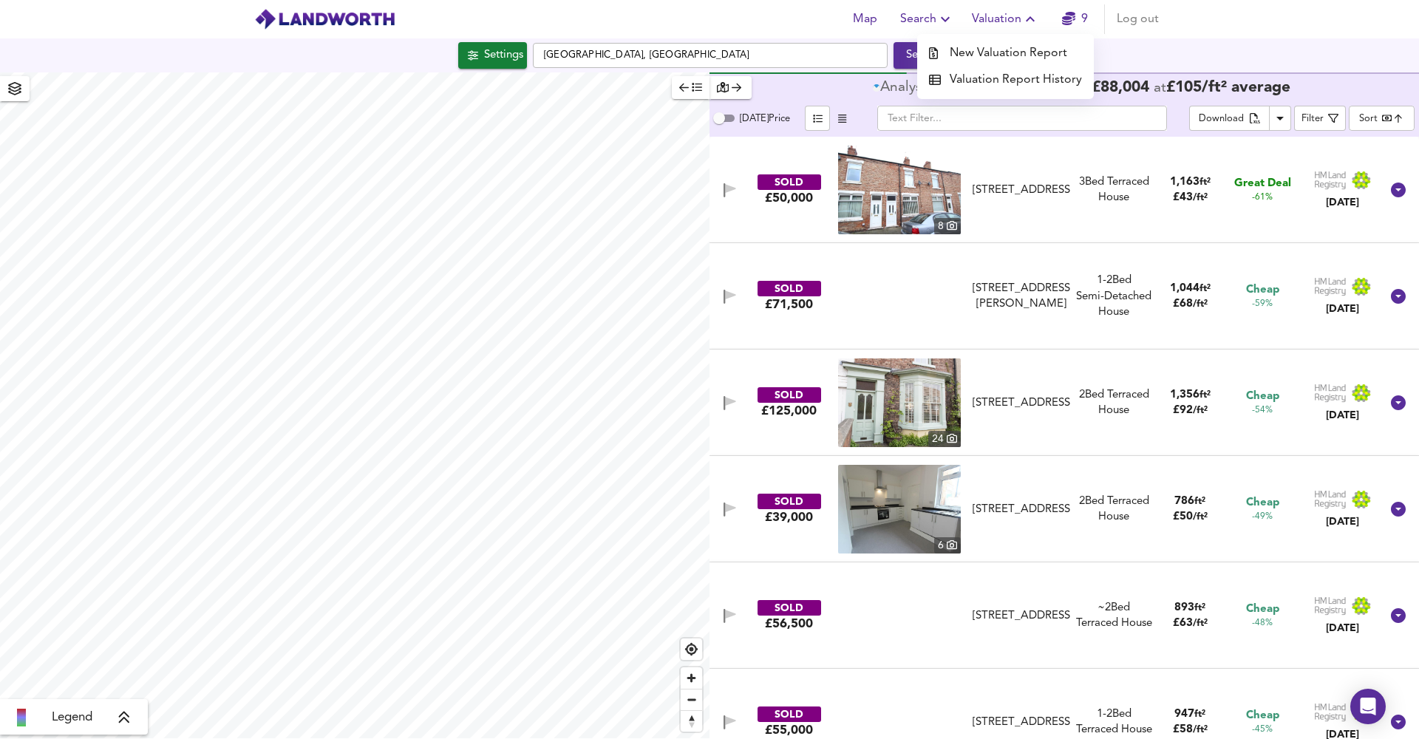
click at [1266, 18] on header "Map Search Valuation New Valuation Report Valuation Report History 9 Log out" at bounding box center [709, 19] width 1419 height 38
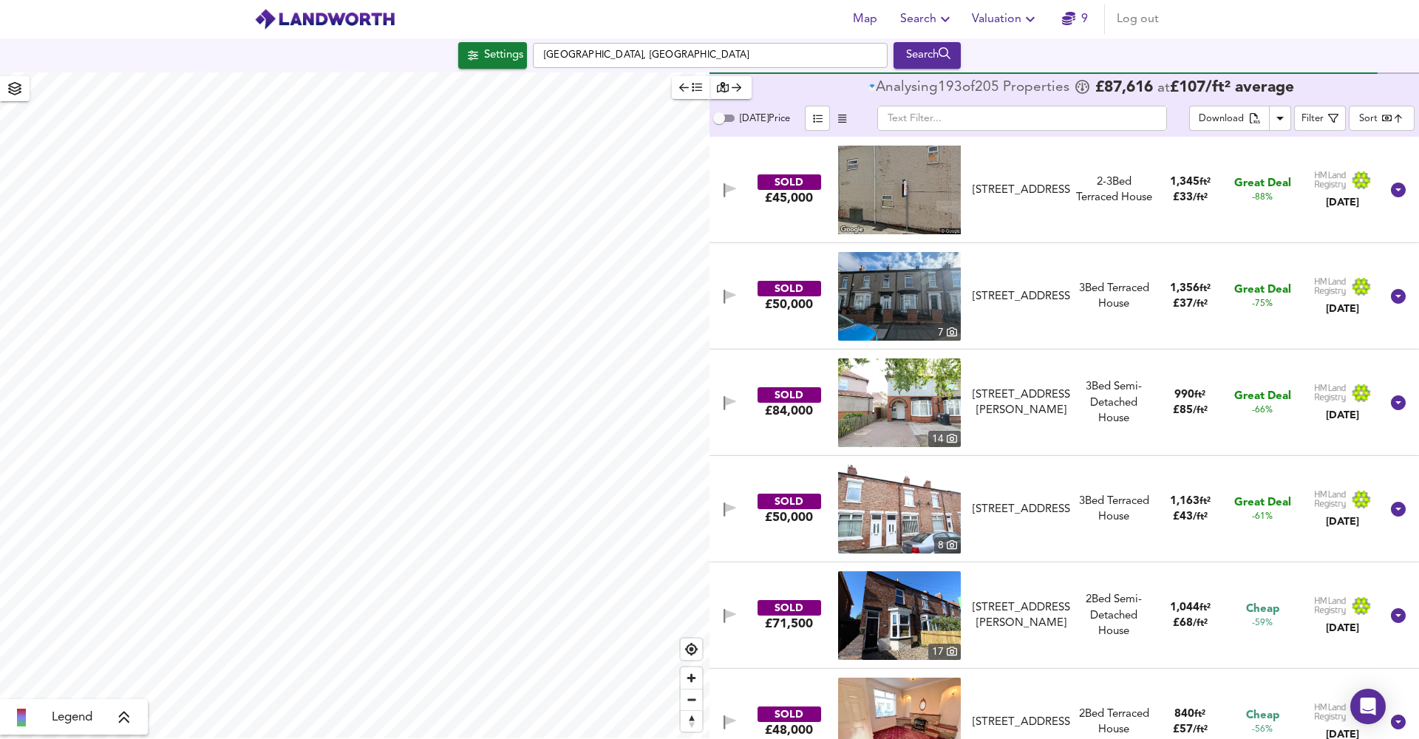
click at [1370, 109] on body "Map Search Valuation 9 Log out Settings [GEOGRAPHIC_DATA], [GEOGRAPHIC_DATA] Se…" at bounding box center [709, 369] width 1419 height 739
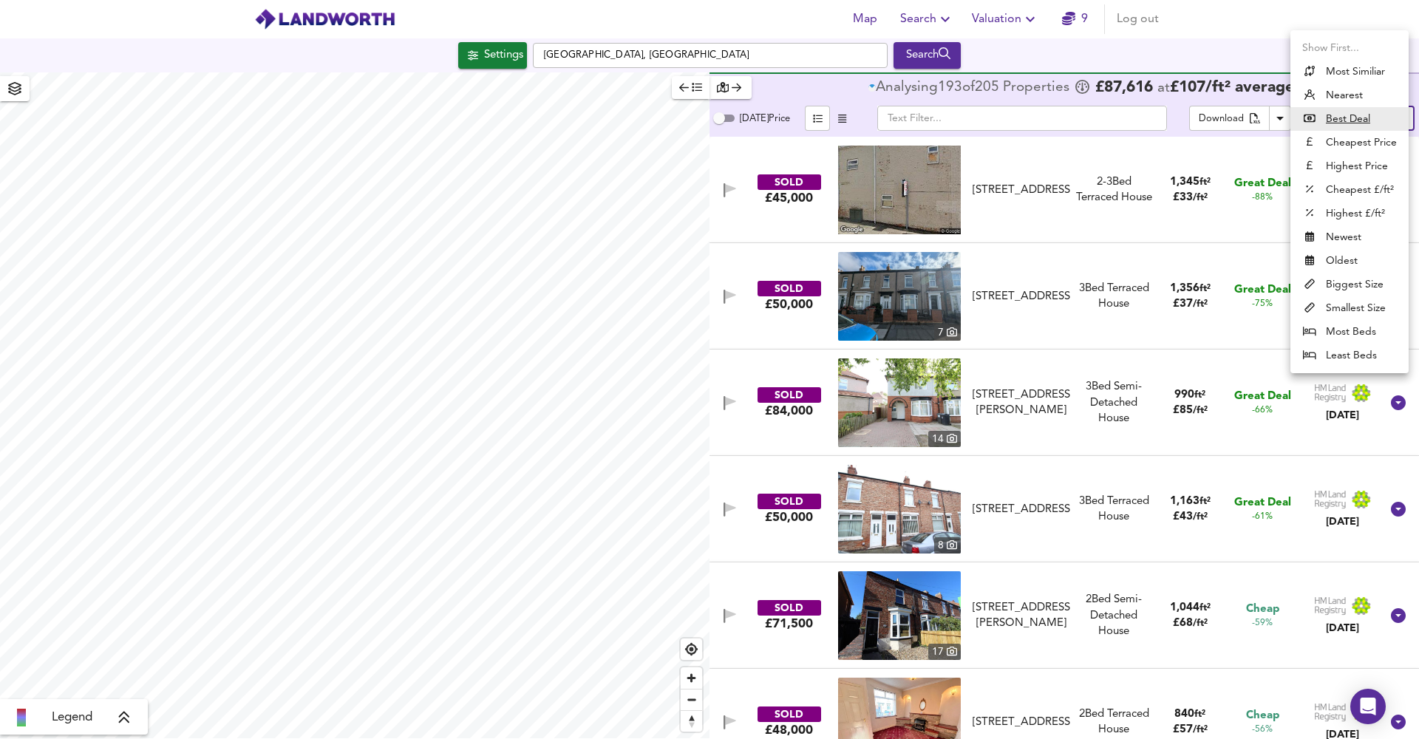
click at [1367, 172] on li "Highest Price" at bounding box center [1350, 167] width 118 height 24
type input "expensive"
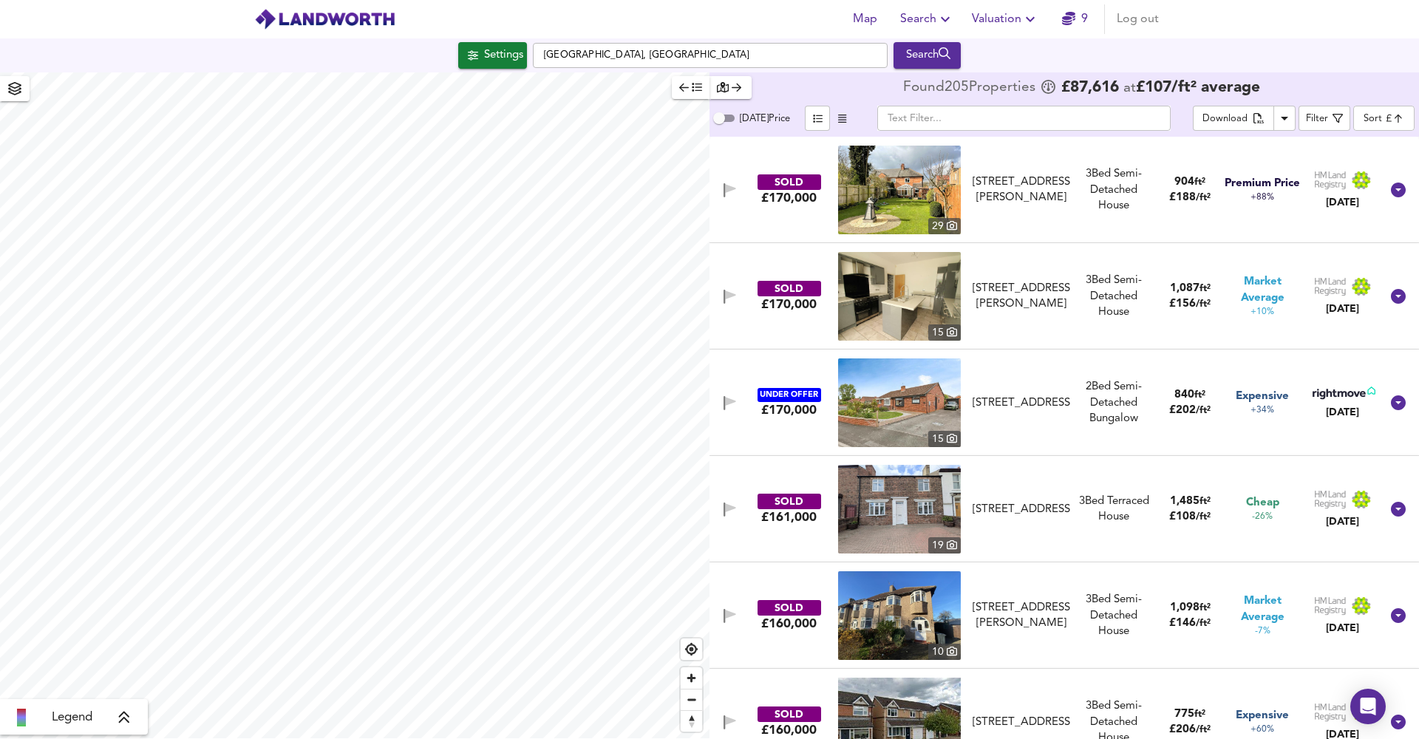
type input "201"
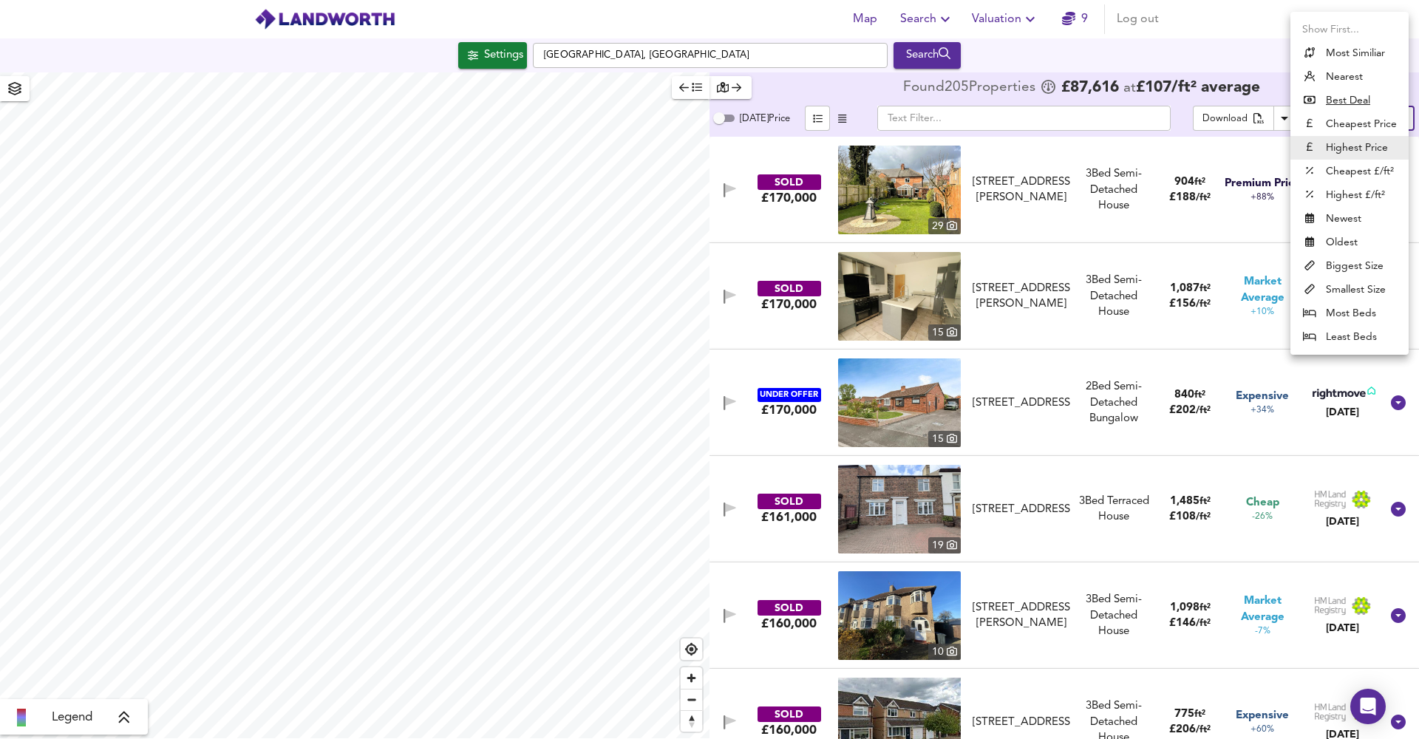
click at [1381, 114] on body "Map Search Valuation 9 Log out Settings [GEOGRAPHIC_DATA] Search Legend Found 2…" at bounding box center [709, 369] width 1419 height 739
click at [1361, 55] on li "Most Similiar" at bounding box center [1350, 53] width 118 height 24
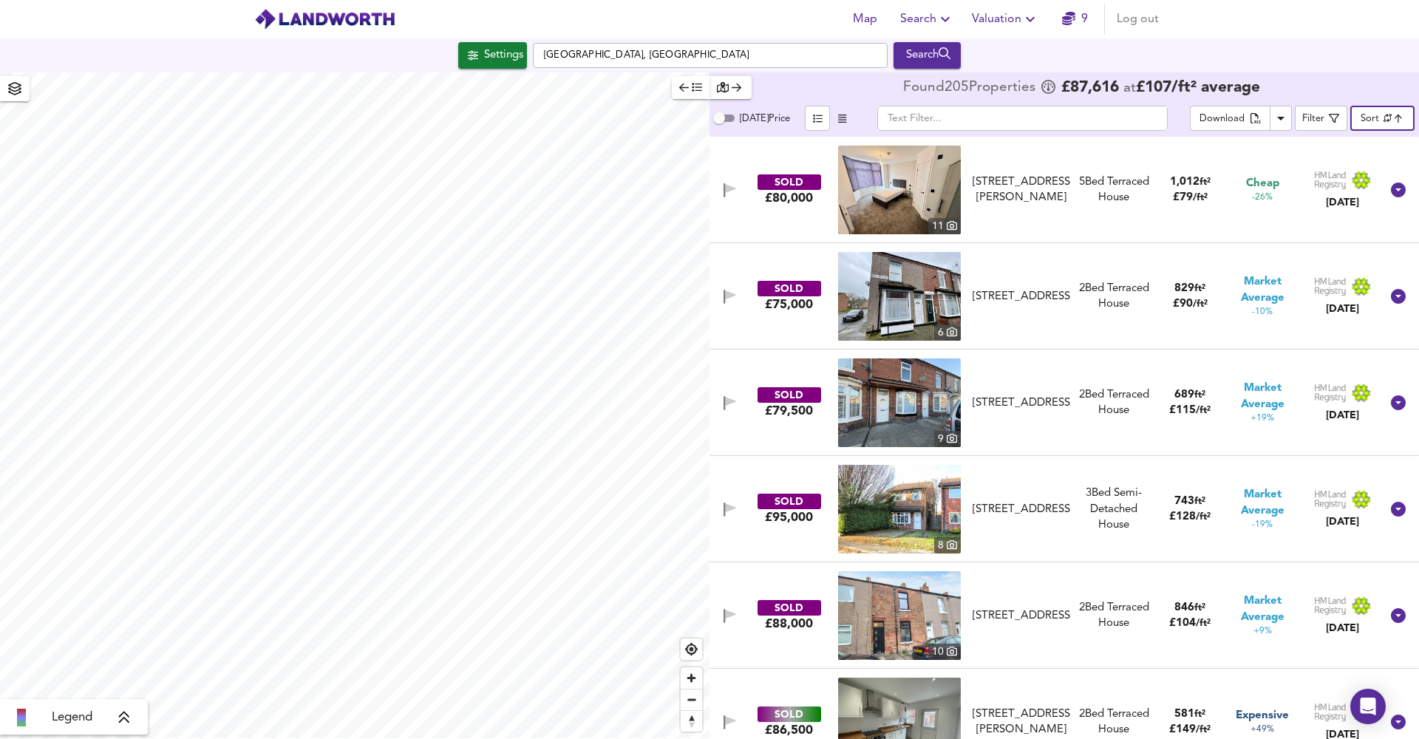
click at [1372, 121] on body "Map Search Valuation 9 Log out Settings [GEOGRAPHIC_DATA] Search Legend Found 2…" at bounding box center [709, 369] width 1419 height 739
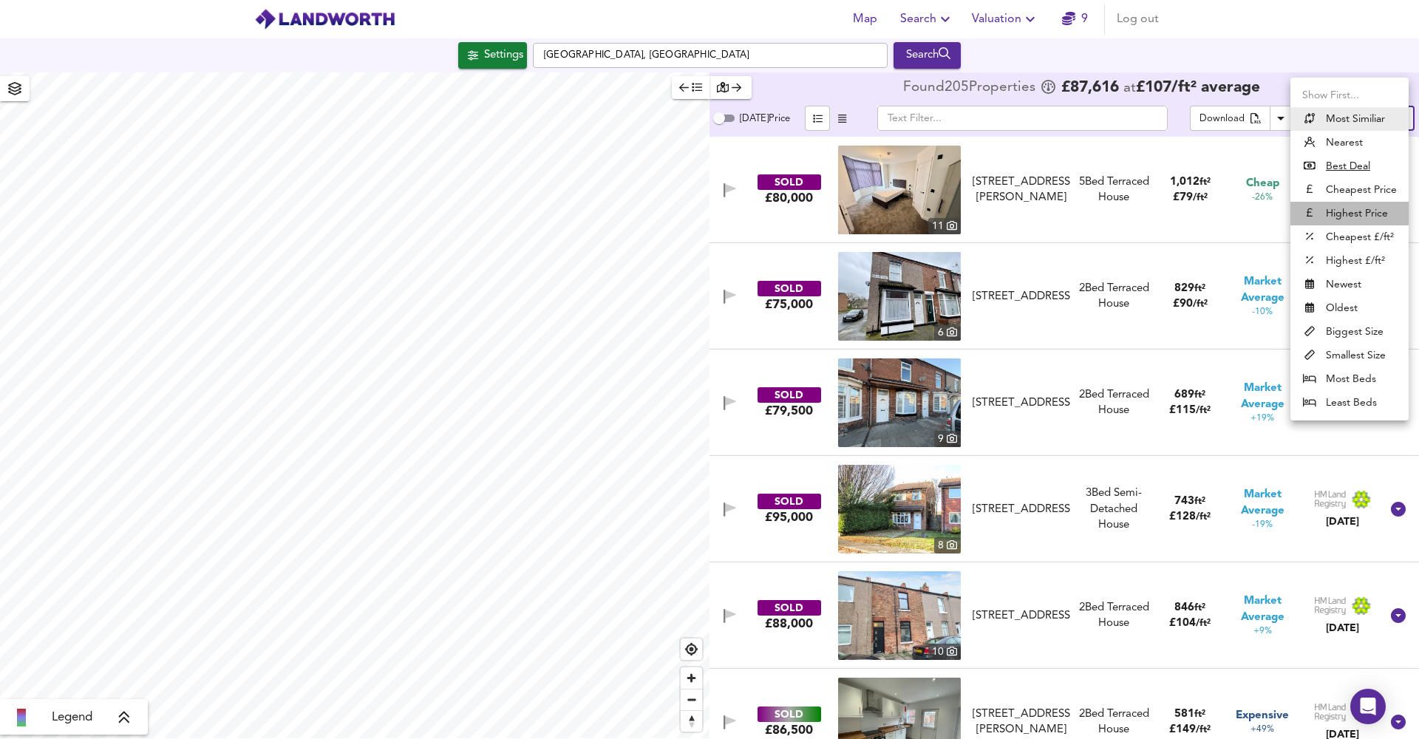
click at [1340, 206] on li "Highest Price" at bounding box center [1350, 214] width 118 height 24
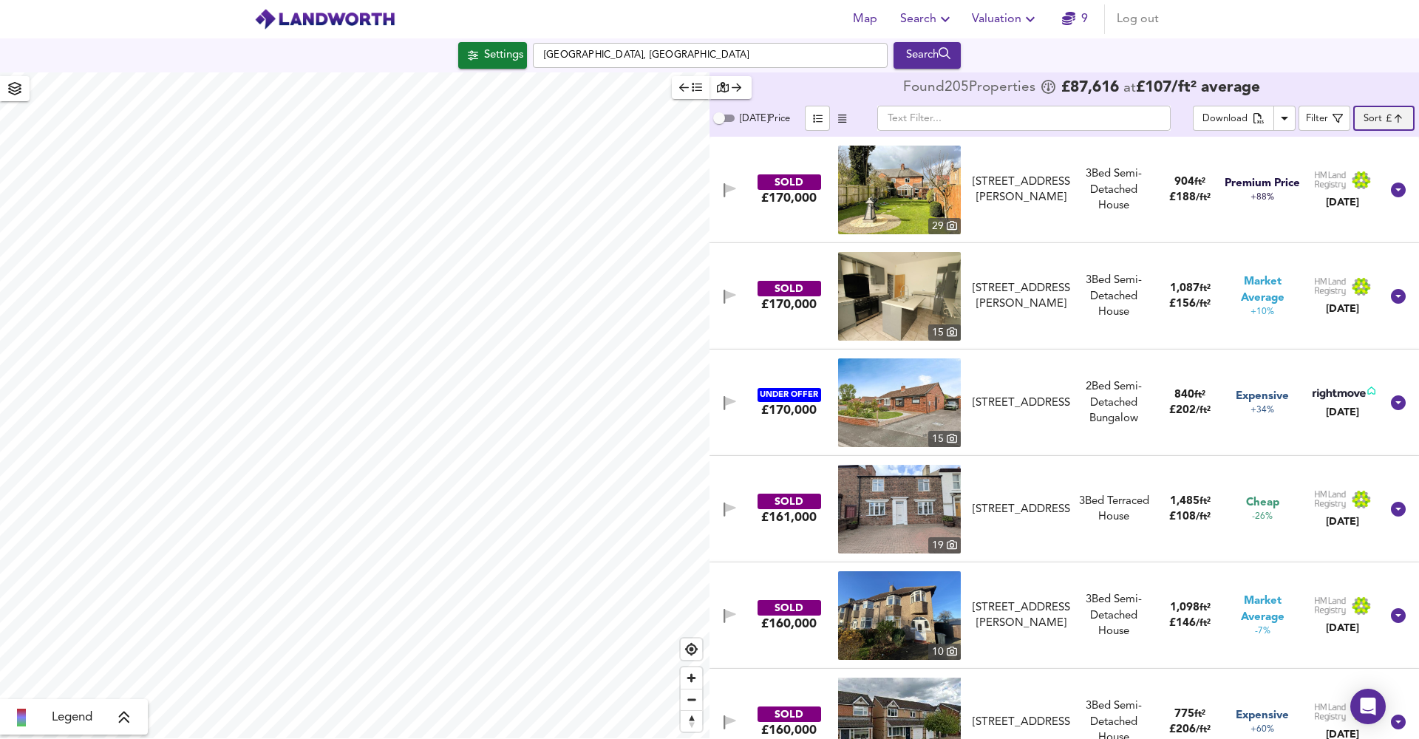
type input "expensive"
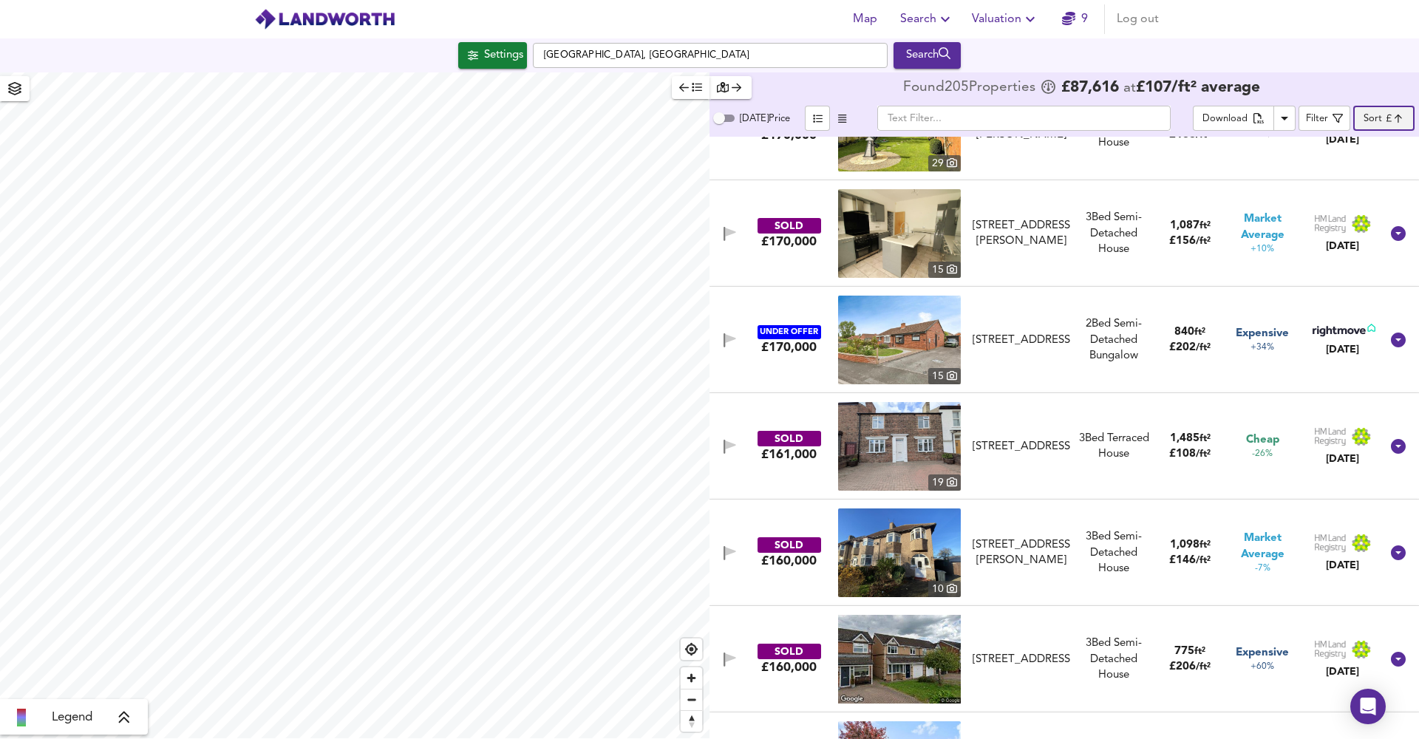
scroll to position [113, 0]
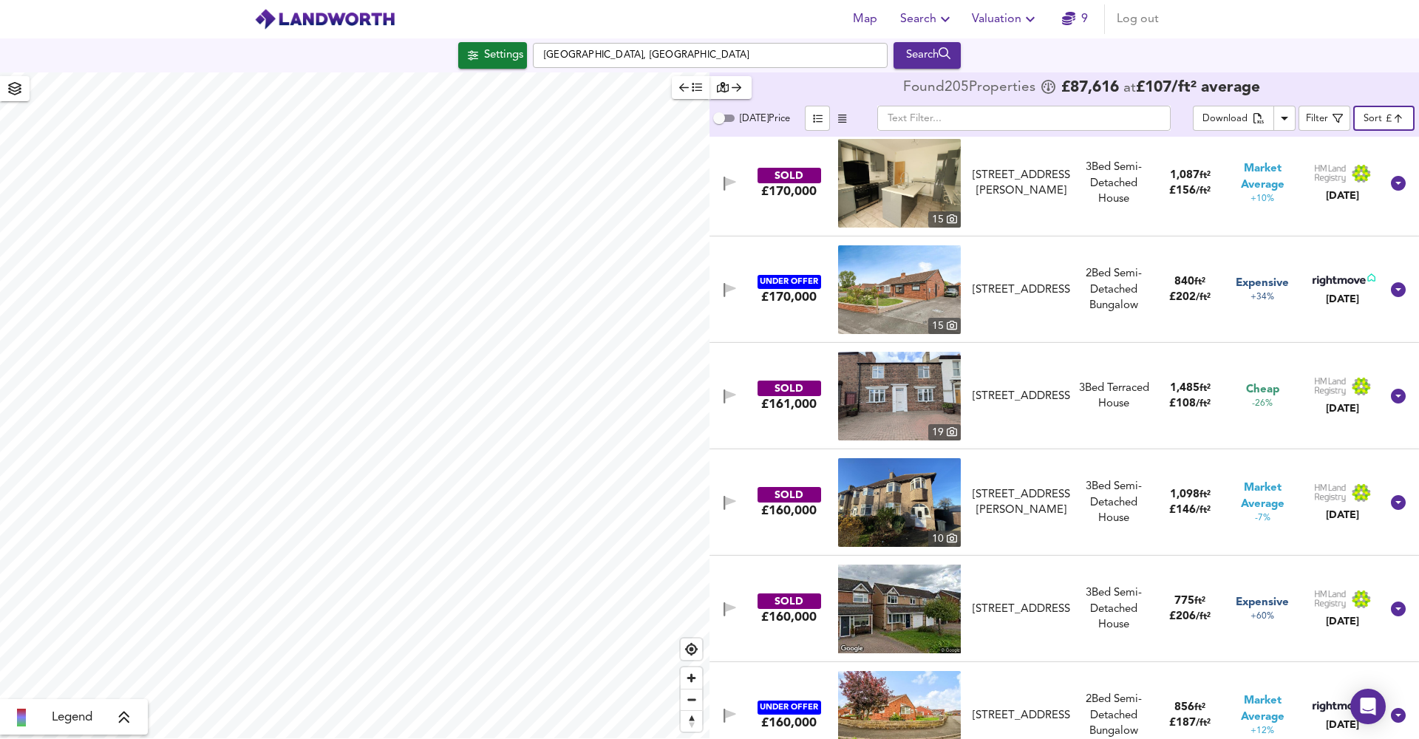
click at [23, 93] on span "button" at bounding box center [15, 88] width 24 height 21
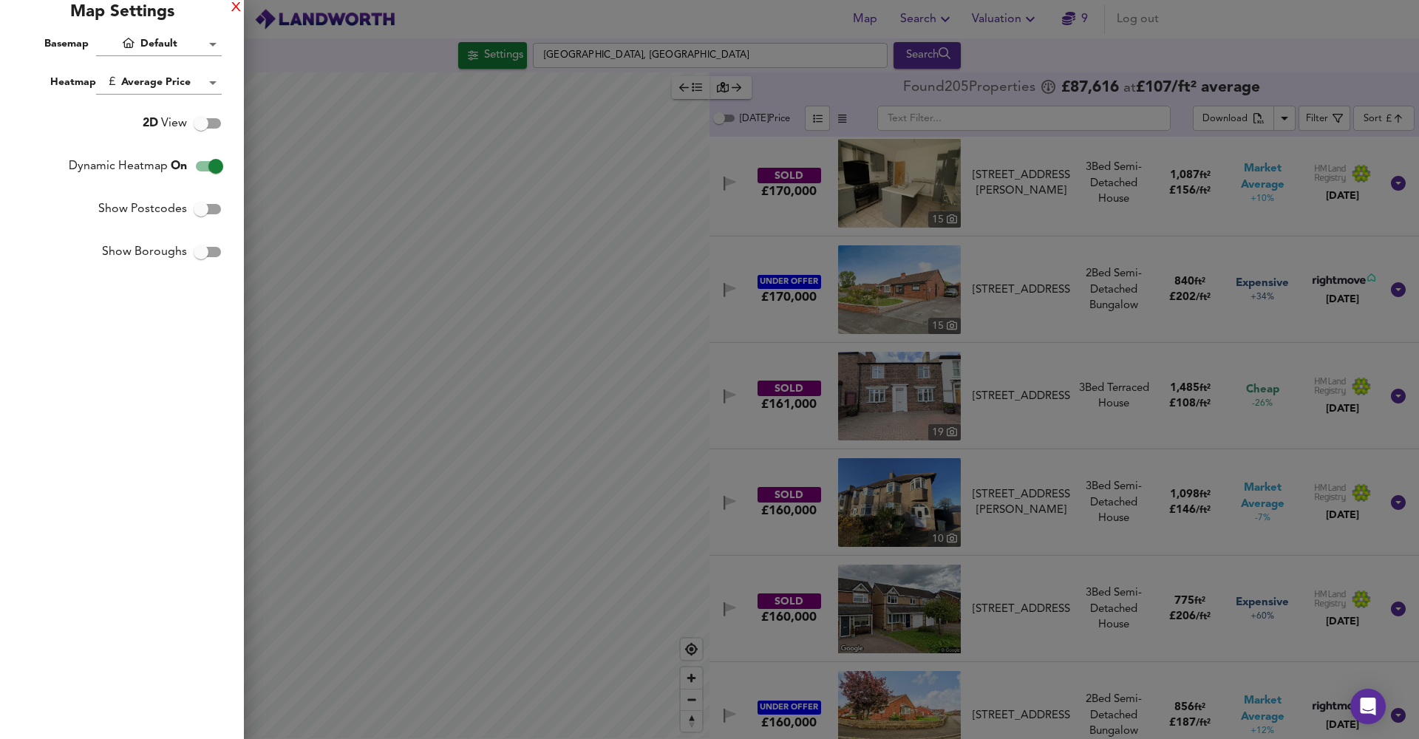
click at [234, 8] on div "X" at bounding box center [236, 8] width 10 height 10
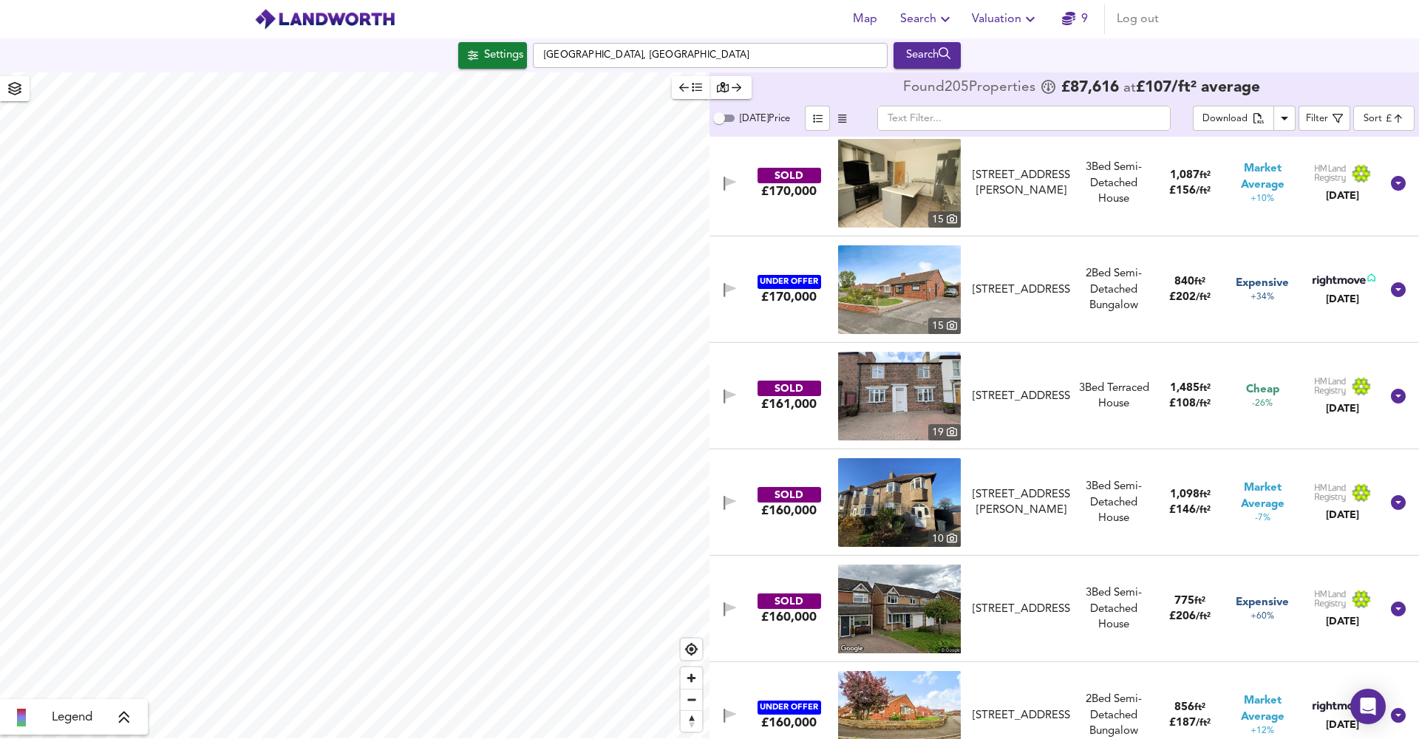
click at [467, 68] on button "Settings" at bounding box center [492, 55] width 69 height 27
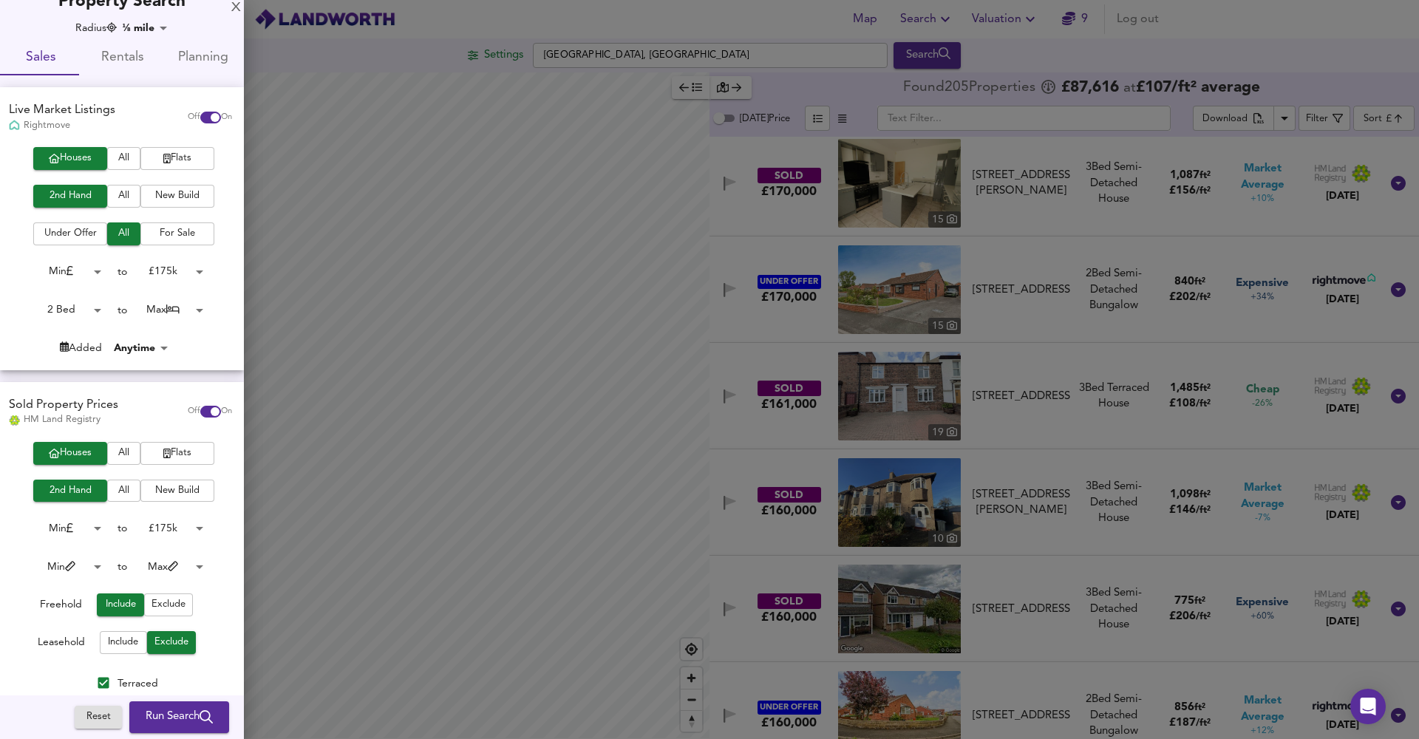
scroll to position [187, 0]
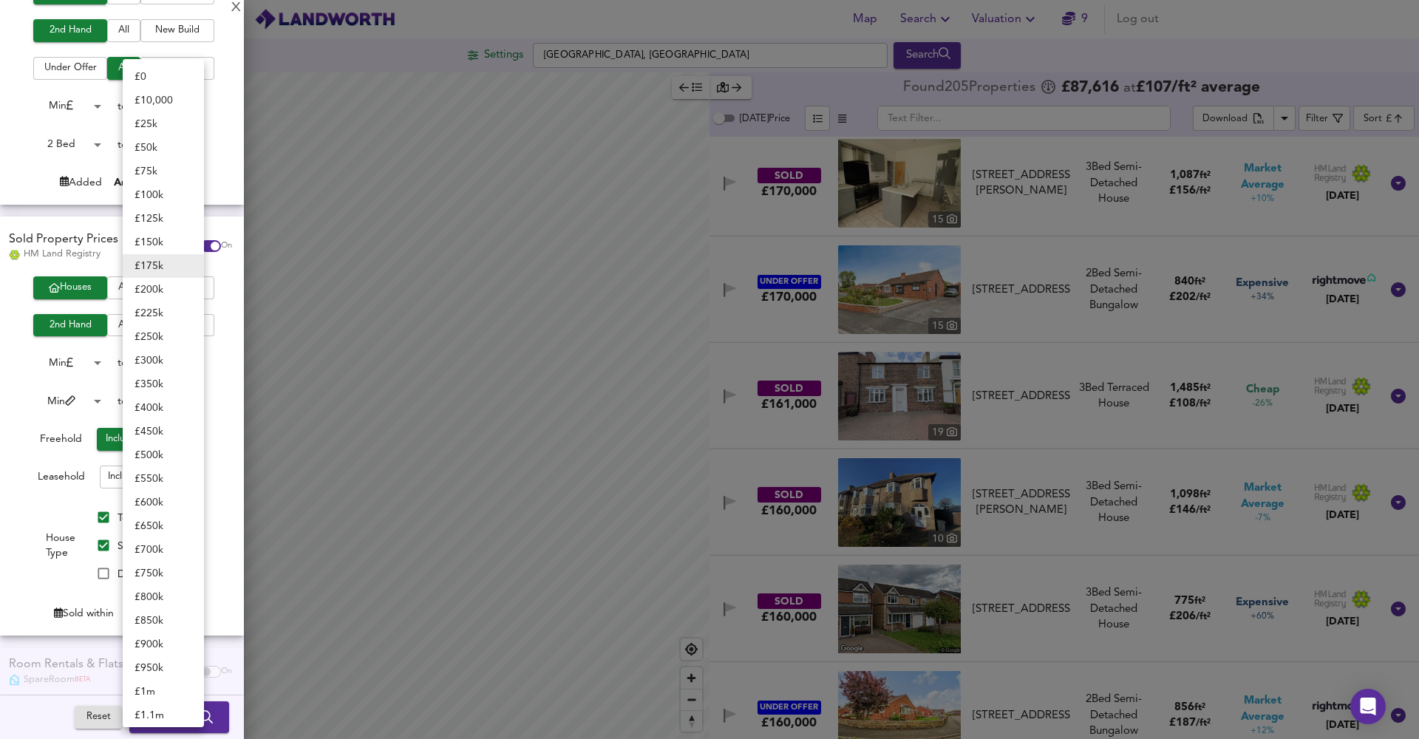
click at [168, 358] on body "Map Search Valuation 9 Log out Settings [GEOGRAPHIC_DATA] Search Legend Found 2…" at bounding box center [709, 369] width 1419 height 739
click at [164, 241] on li "£ 150k" at bounding box center [163, 243] width 81 height 24
type input "150000"
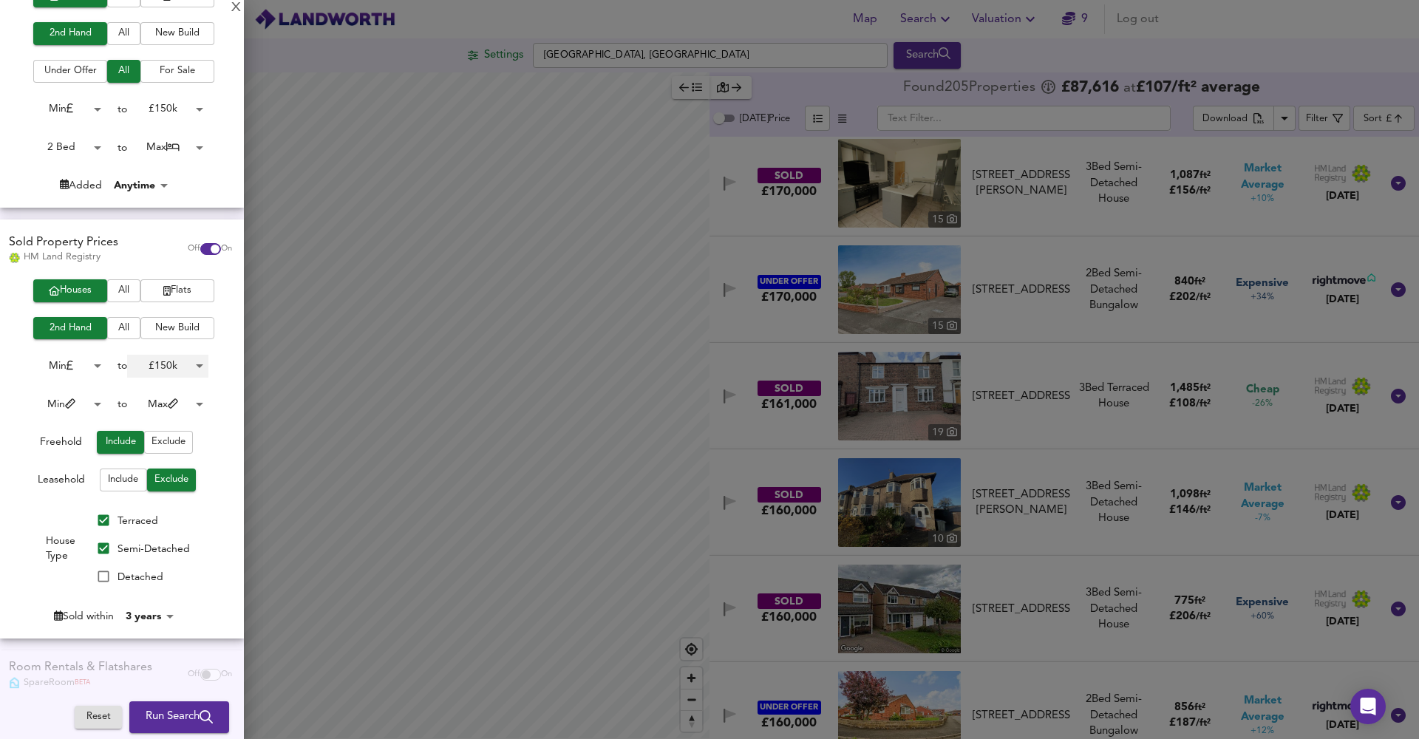
scroll to position [174, 0]
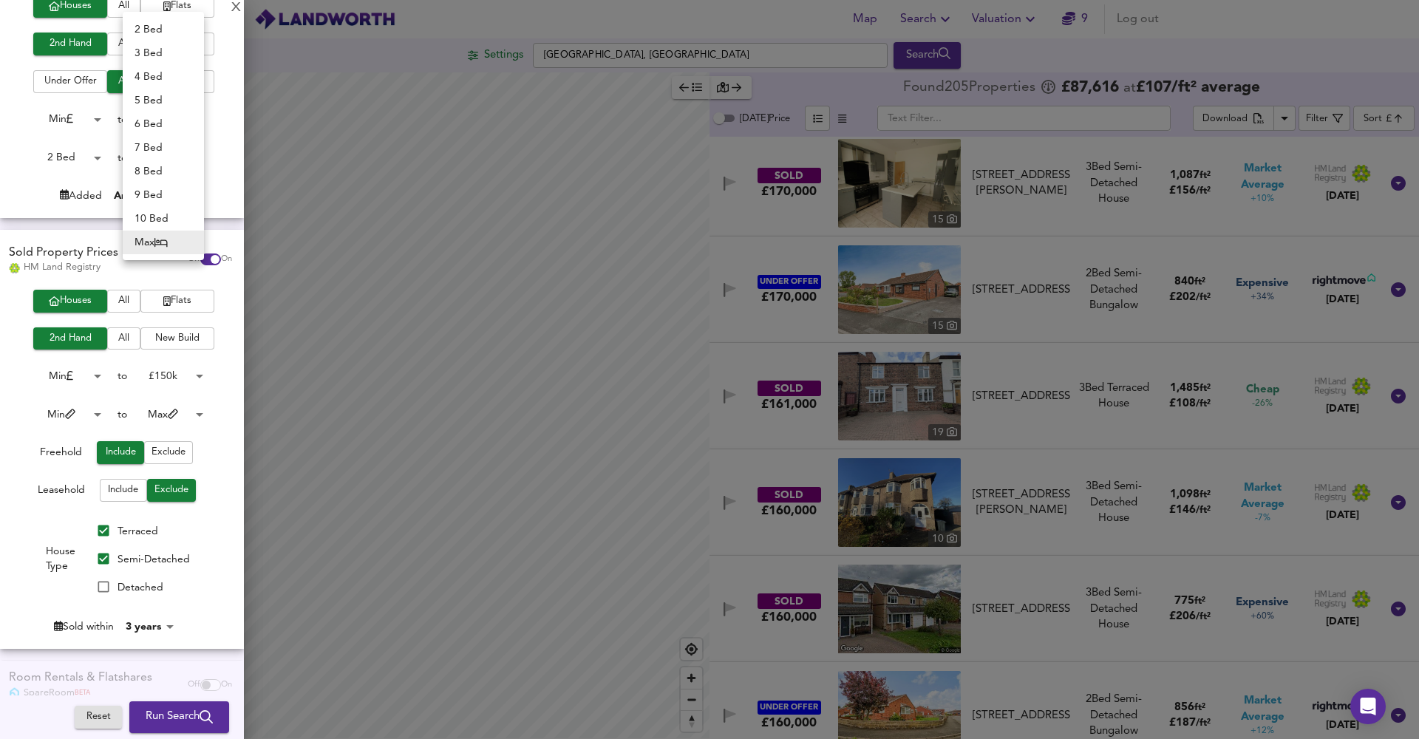
click at [174, 160] on body "Map Search Valuation 9 Log out Settings [GEOGRAPHIC_DATA] Search Legend Found 2…" at bounding box center [709, 369] width 1419 height 739
click at [167, 83] on li "4 Bed" at bounding box center [163, 77] width 81 height 24
type input "4"
click at [191, 714] on span "Run Search" at bounding box center [179, 717] width 67 height 19
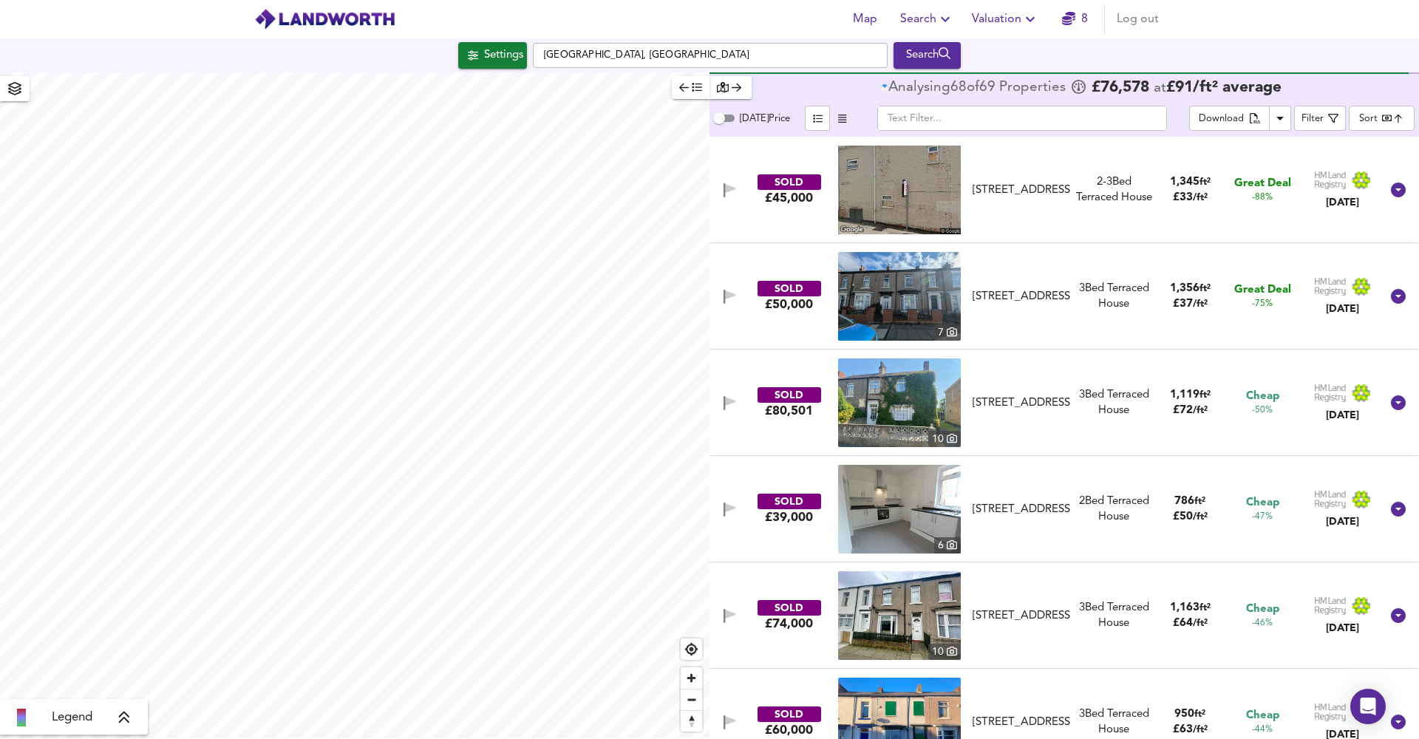
click at [1371, 116] on body "Map Search Valuation 8 Log out Settings [GEOGRAPHIC_DATA], [GEOGRAPHIC_DATA] Se…" at bounding box center [709, 369] width 1419 height 739
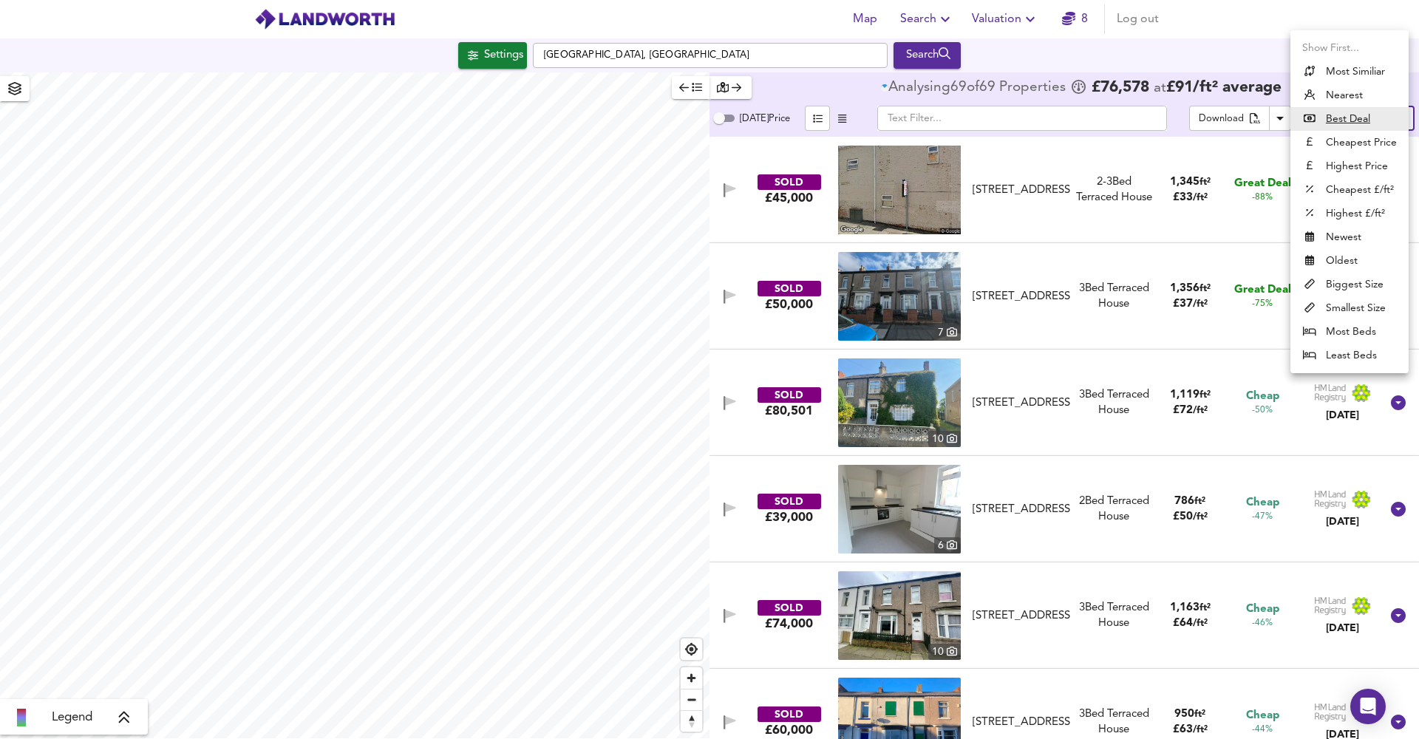
click at [1354, 160] on li "Highest Price" at bounding box center [1350, 167] width 118 height 24
type input "expensive"
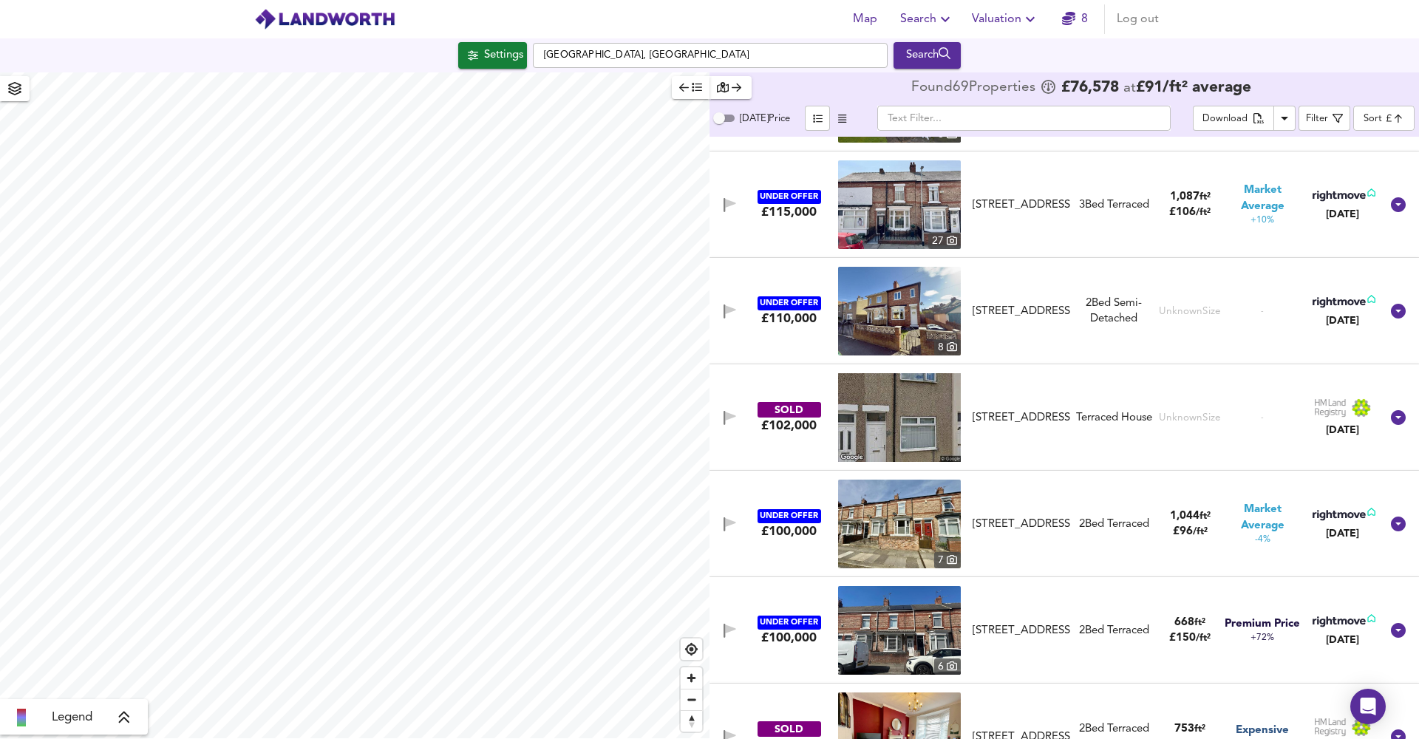
scroll to position [300, 0]
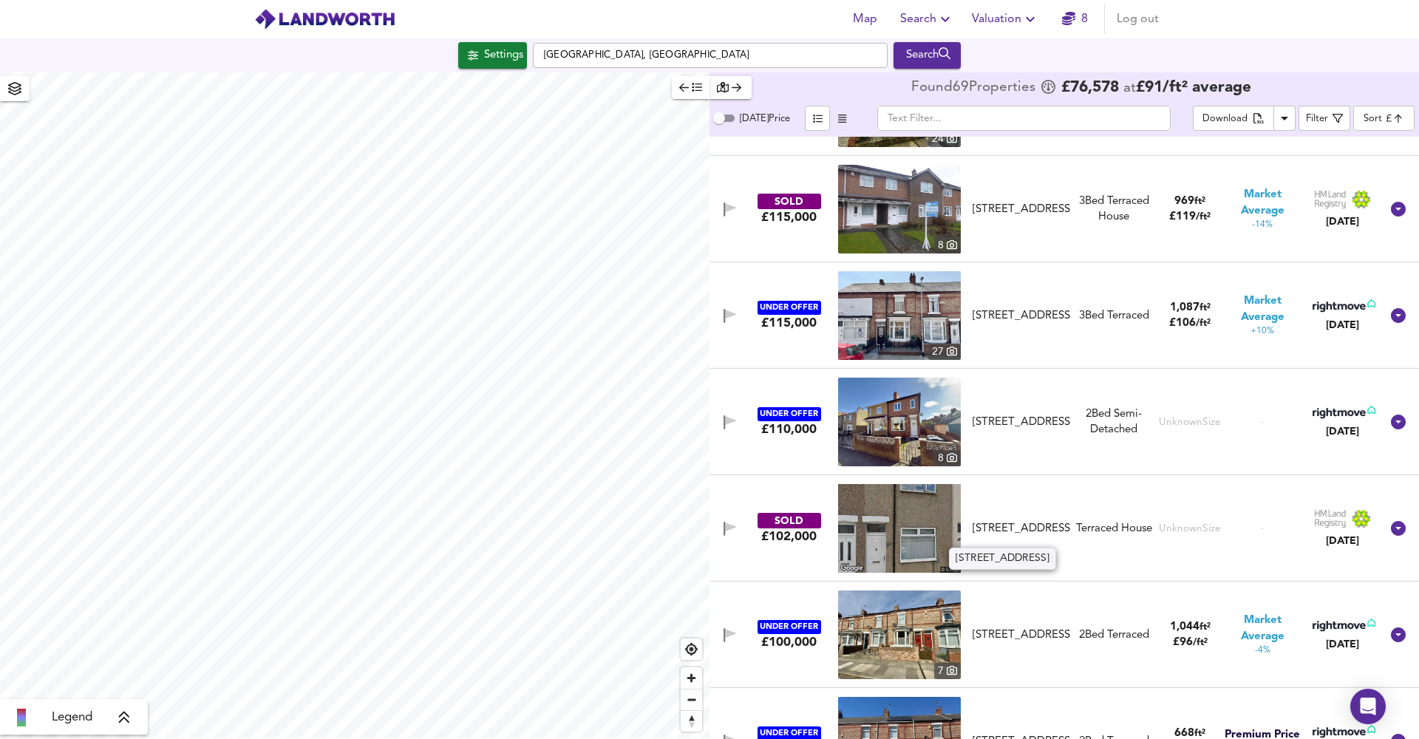
click at [1005, 521] on div "[STREET_ADDRESS]" at bounding box center [1022, 529] width 98 height 16
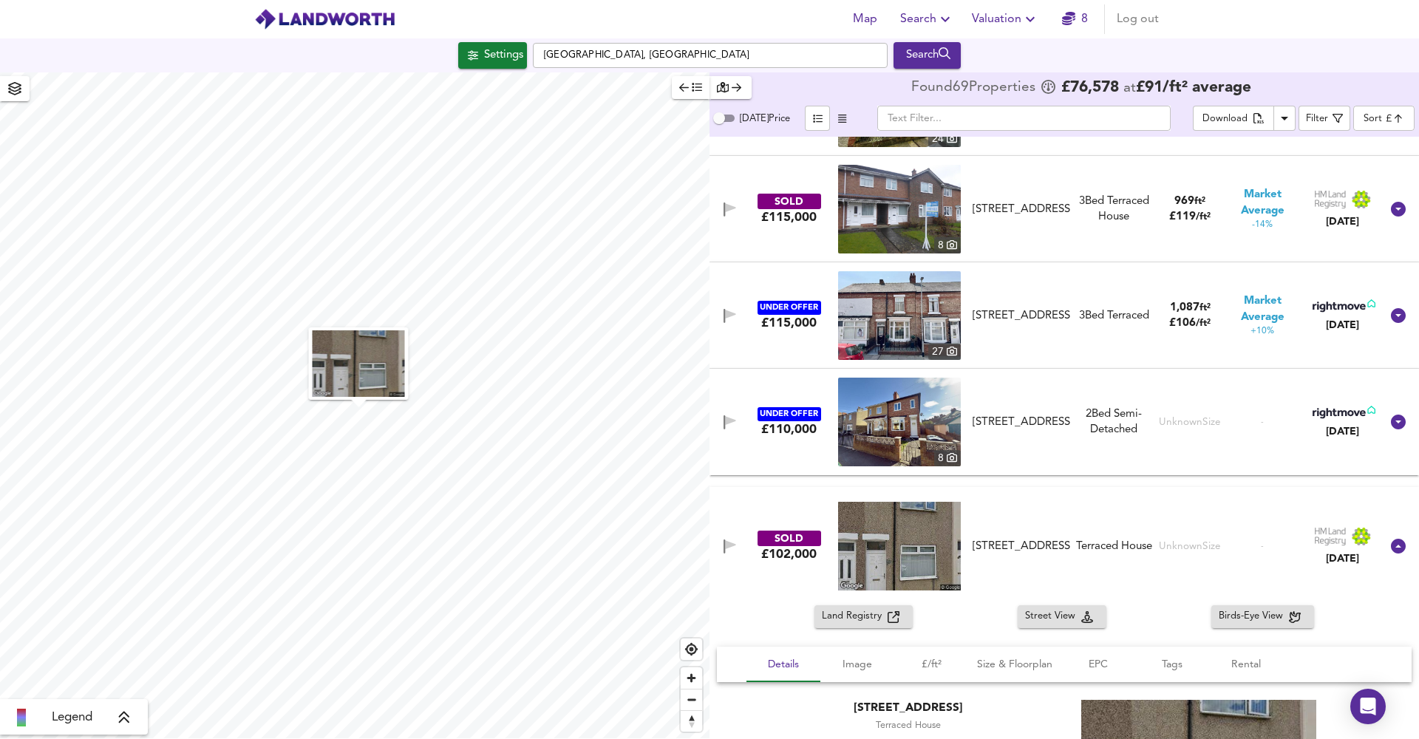
click at [373, 372] on img "button" at bounding box center [359, 363] width 92 height 67
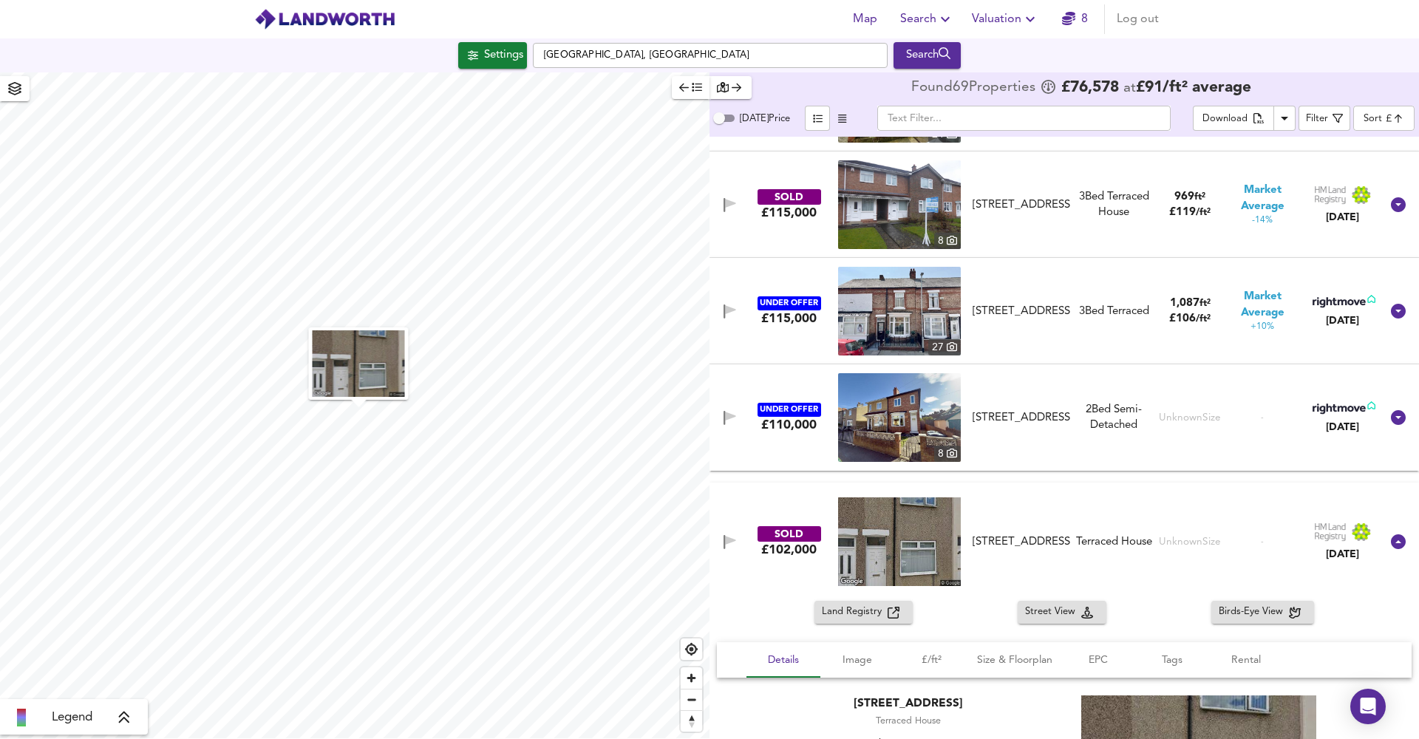
scroll to position [316, 0]
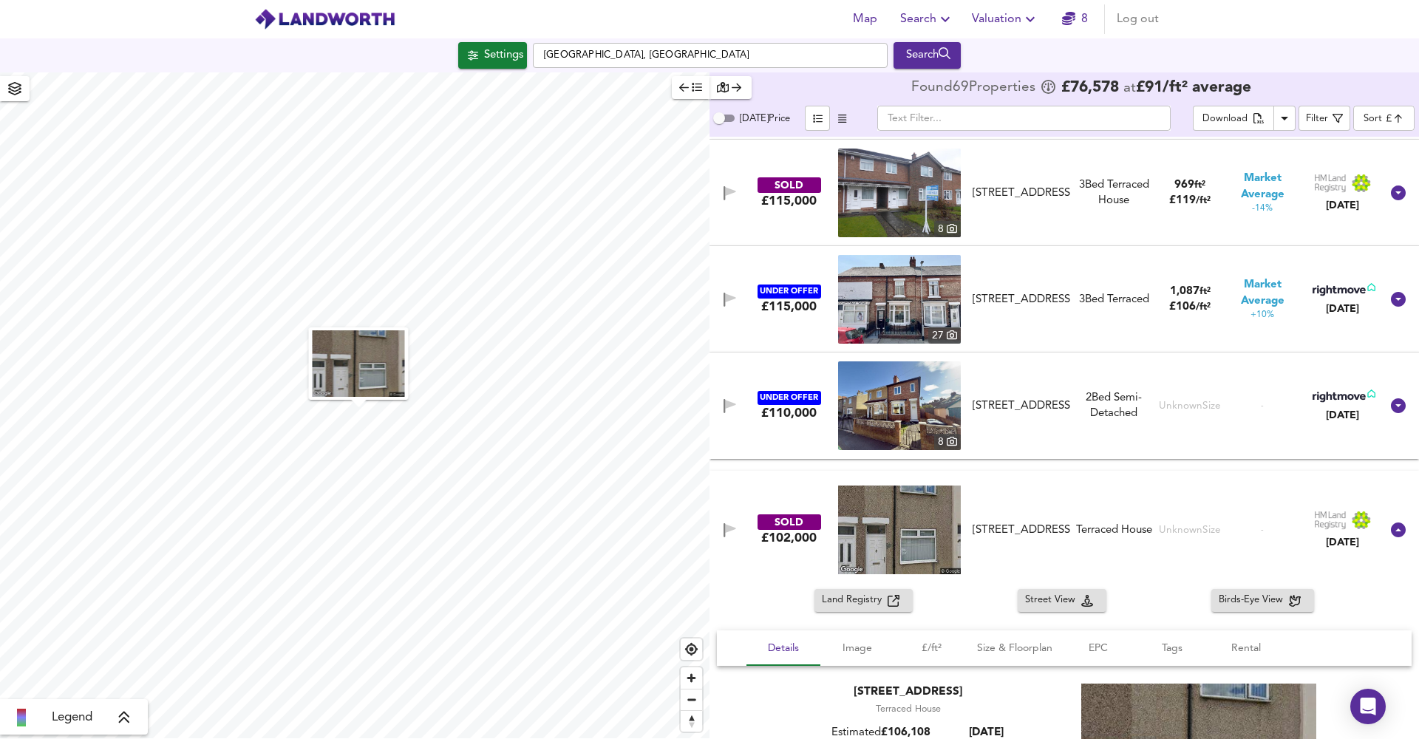
click at [879, 603] on span "Land Registry" at bounding box center [855, 600] width 66 height 17
click at [1391, 529] on icon at bounding box center [1399, 530] width 18 height 18
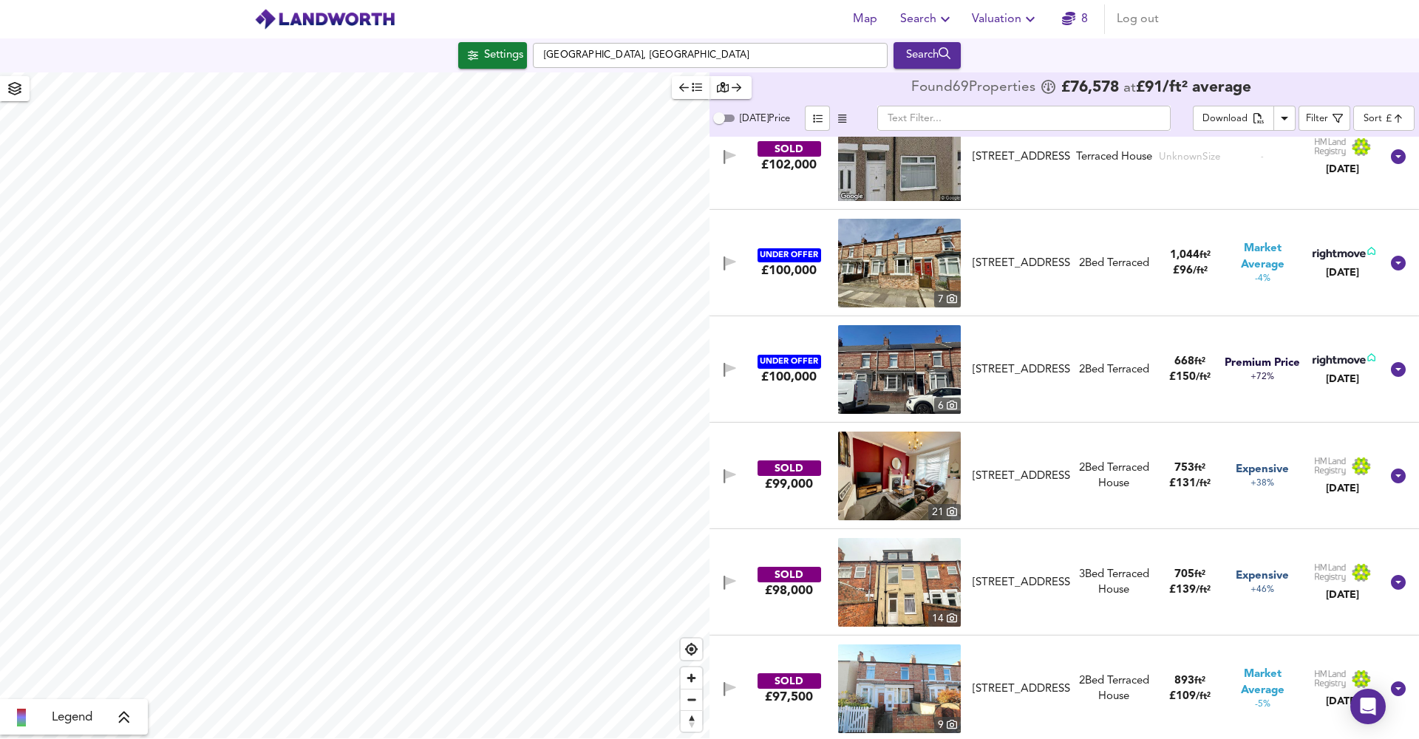
scroll to position [797, 0]
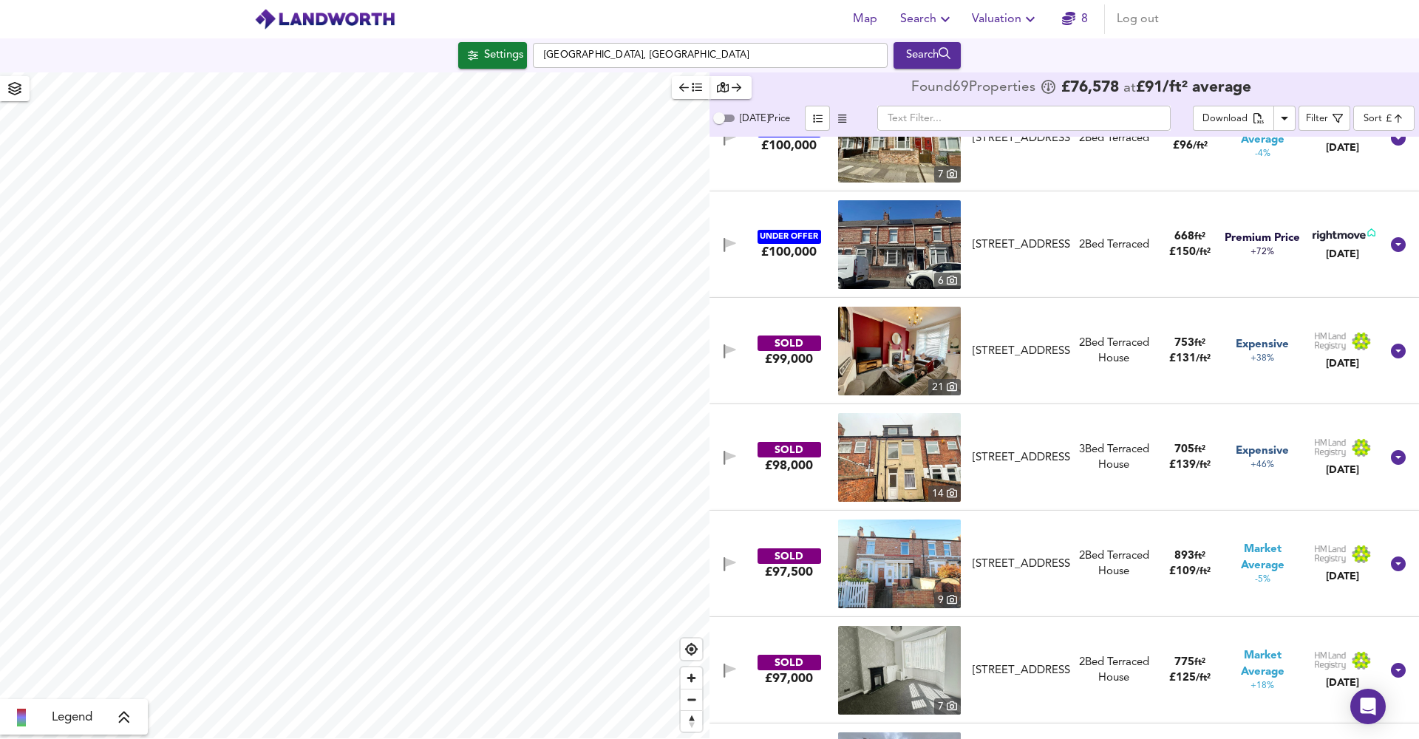
click at [923, 450] on img at bounding box center [899, 457] width 123 height 89
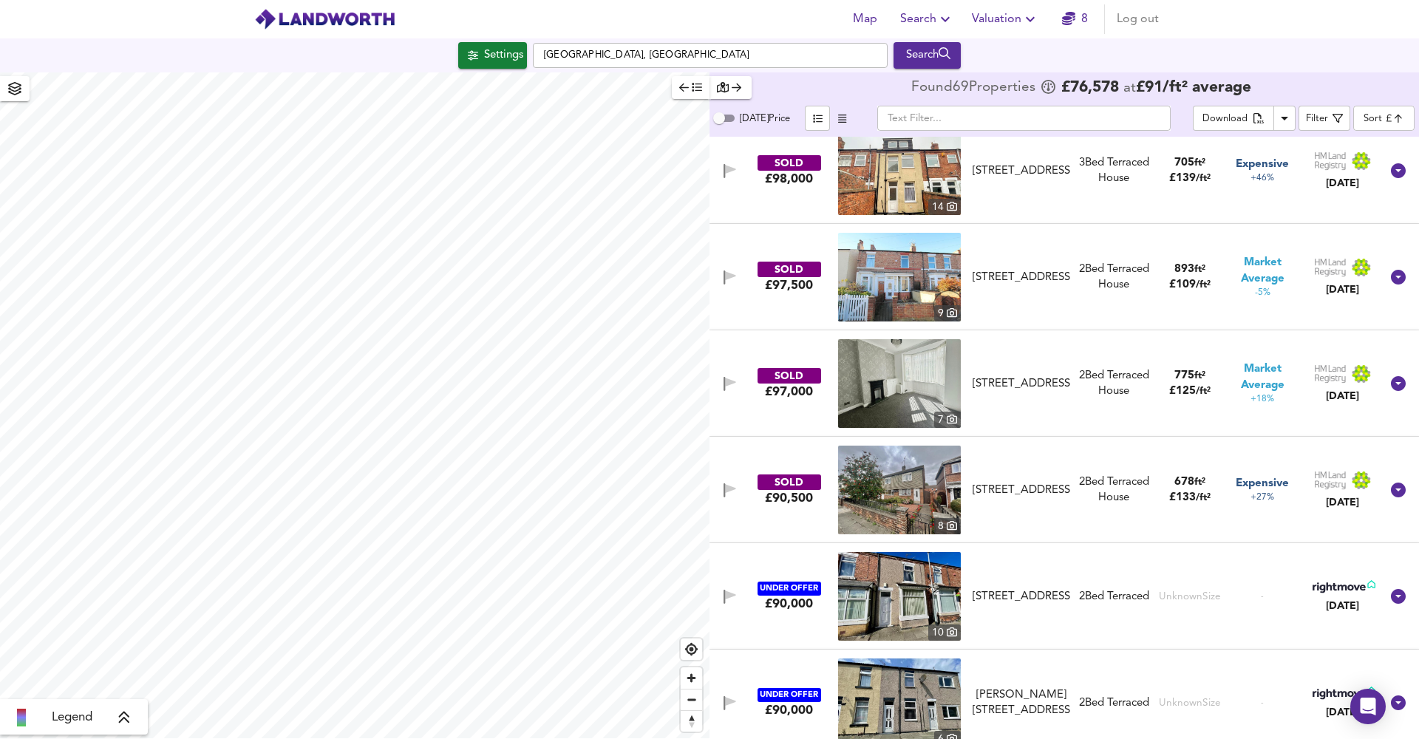
scroll to position [1190, 0]
